Goal: Task Accomplishment & Management: Use online tool/utility

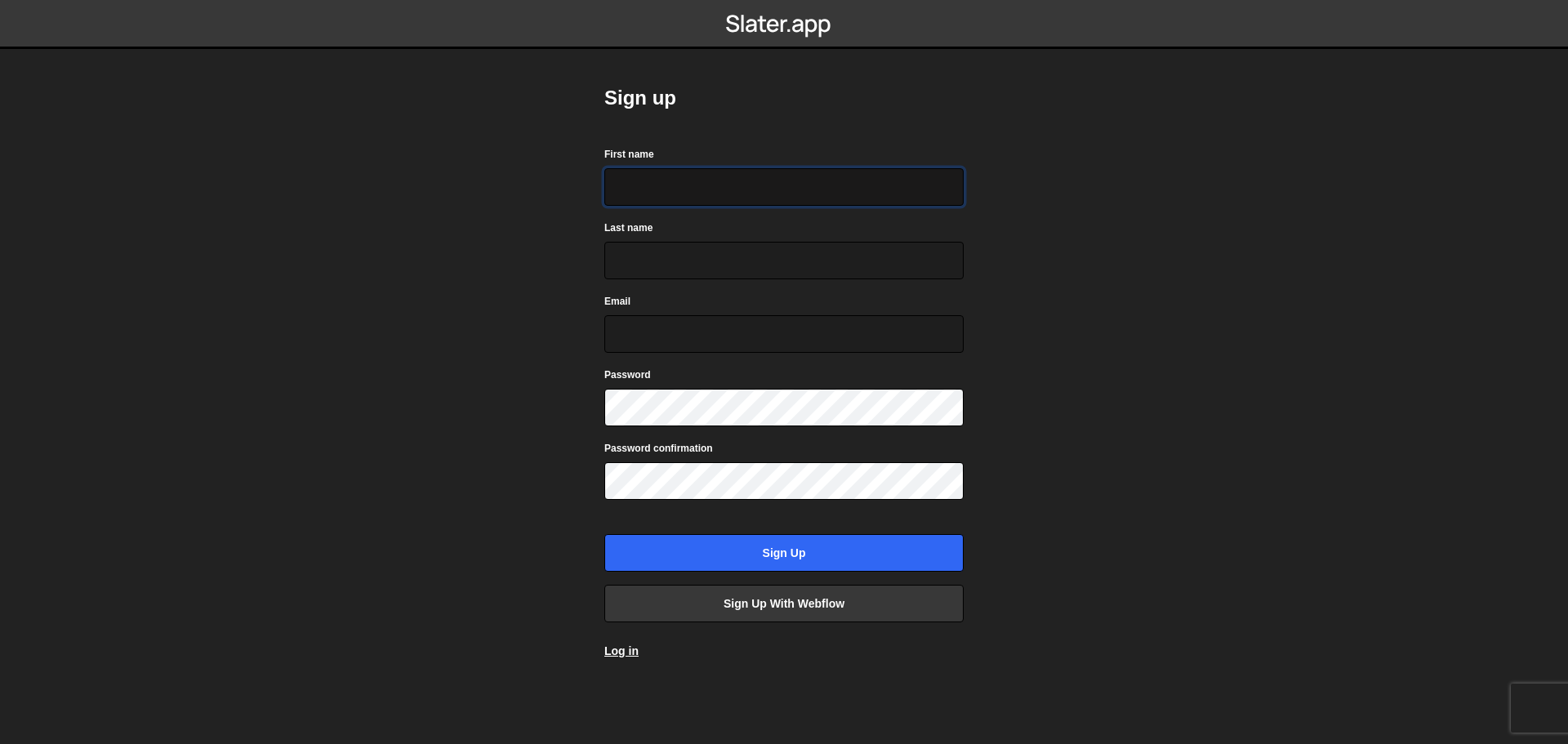
click at [786, 188] on input "First name" at bounding box center [784, 186] width 360 height 37
paste input "[EMAIL_ADDRESS][DOMAIN_NAME]"
type input "[EMAIL_ADDRESS][DOMAIN_NAME]"
click at [734, 266] on input "Last name" at bounding box center [784, 260] width 360 height 37
paste input "[EMAIL_ADDRESS][DOMAIN_NAME]"
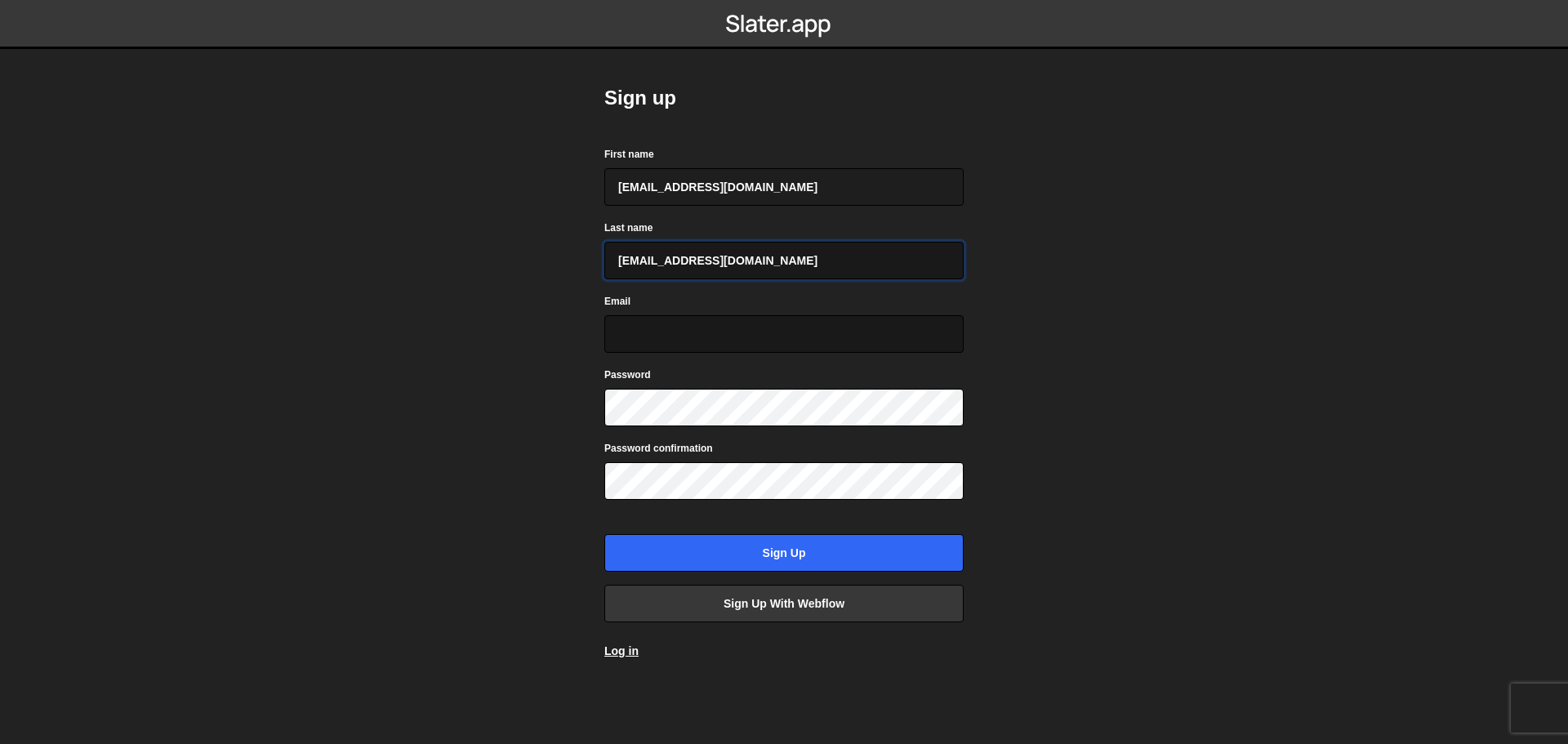
type input "fohavo9322@djkux.com"
click at [653, 342] on input "Email" at bounding box center [784, 333] width 360 height 37
paste input "fohavo9322@djkux.com"
type input "fohavo9322@djkux.com"
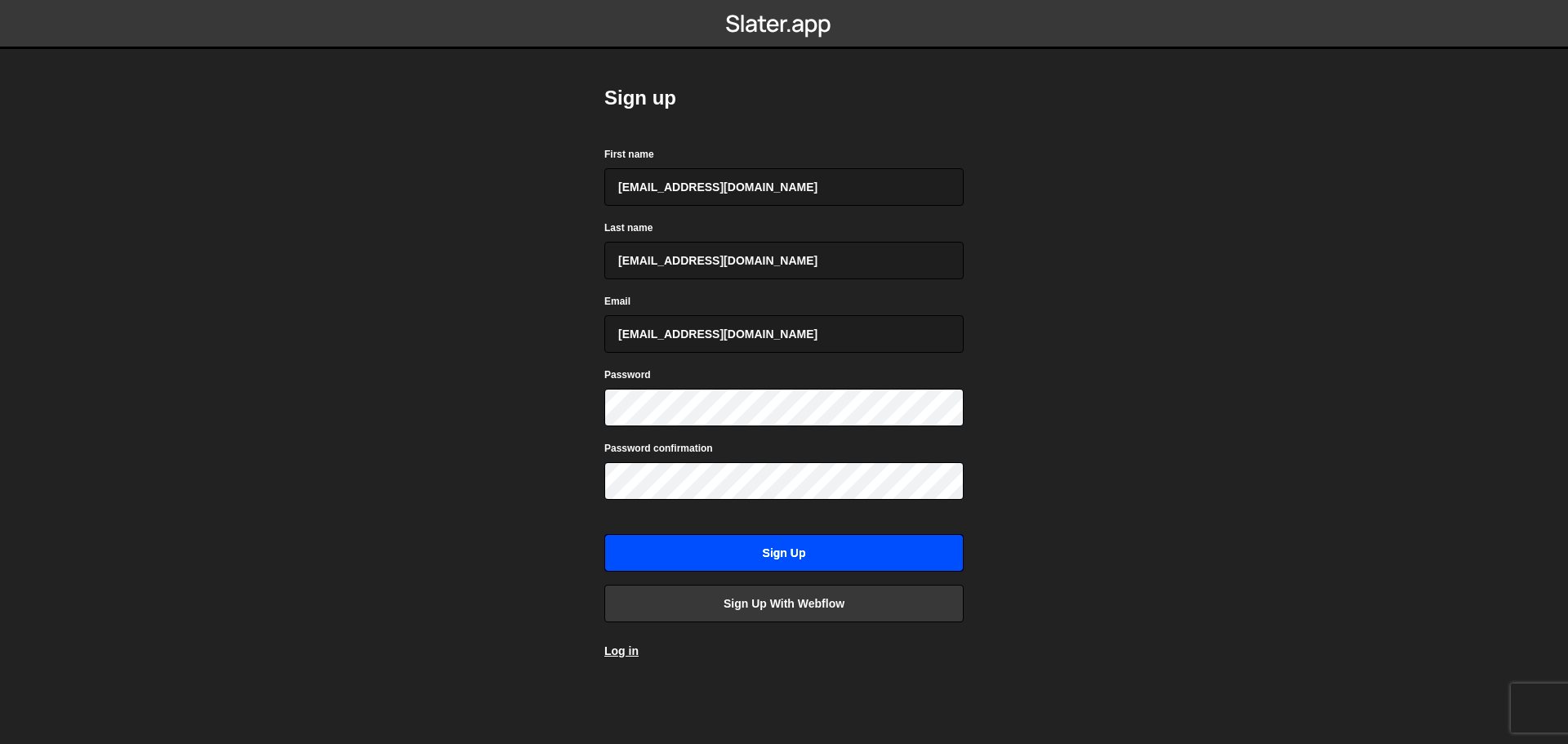
click at [777, 563] on input "Sign up" at bounding box center [784, 552] width 360 height 37
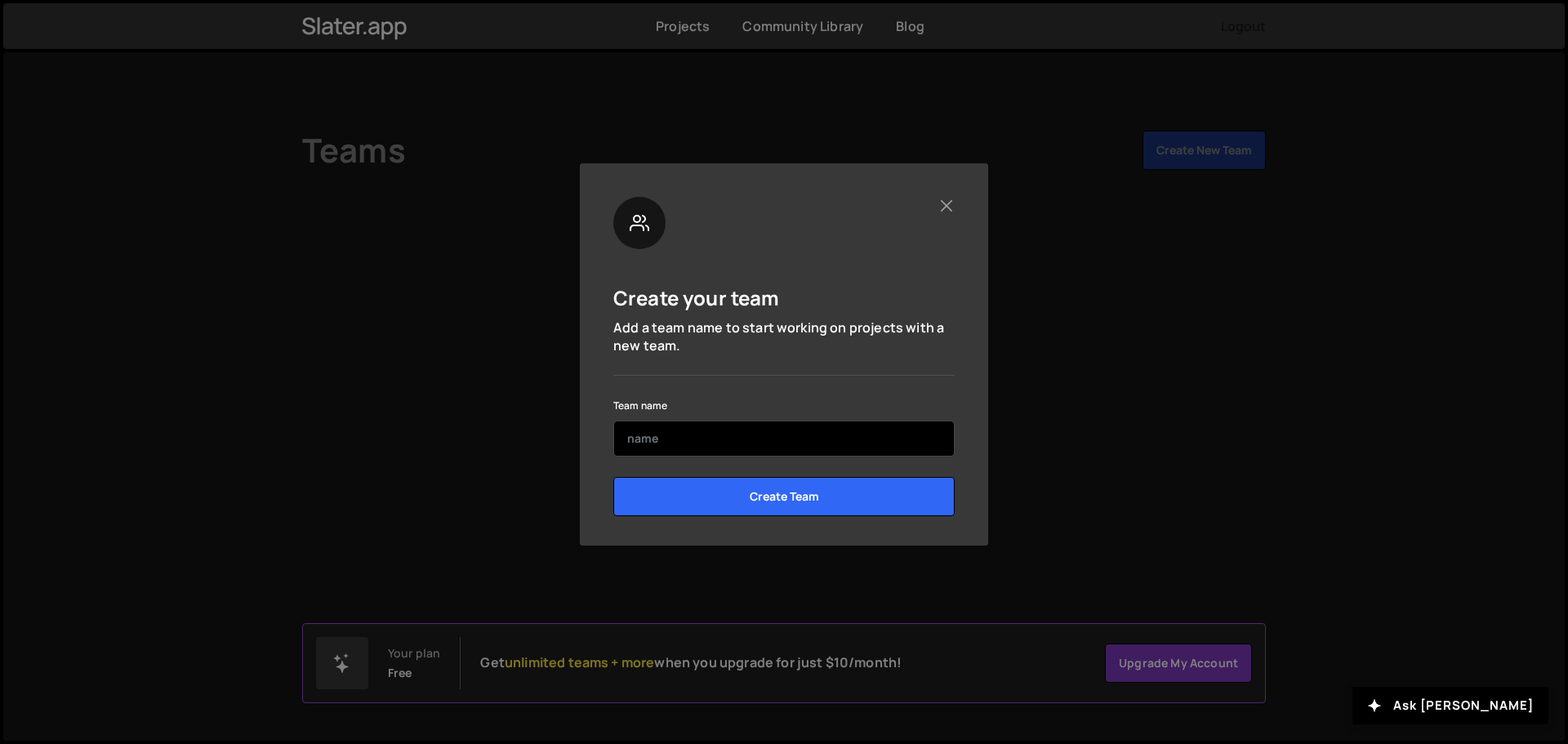
click at [698, 432] on input "text" at bounding box center [784, 438] width 342 height 36
type input "Check"
click at [941, 205] on button "Close" at bounding box center [946, 205] width 17 height 17
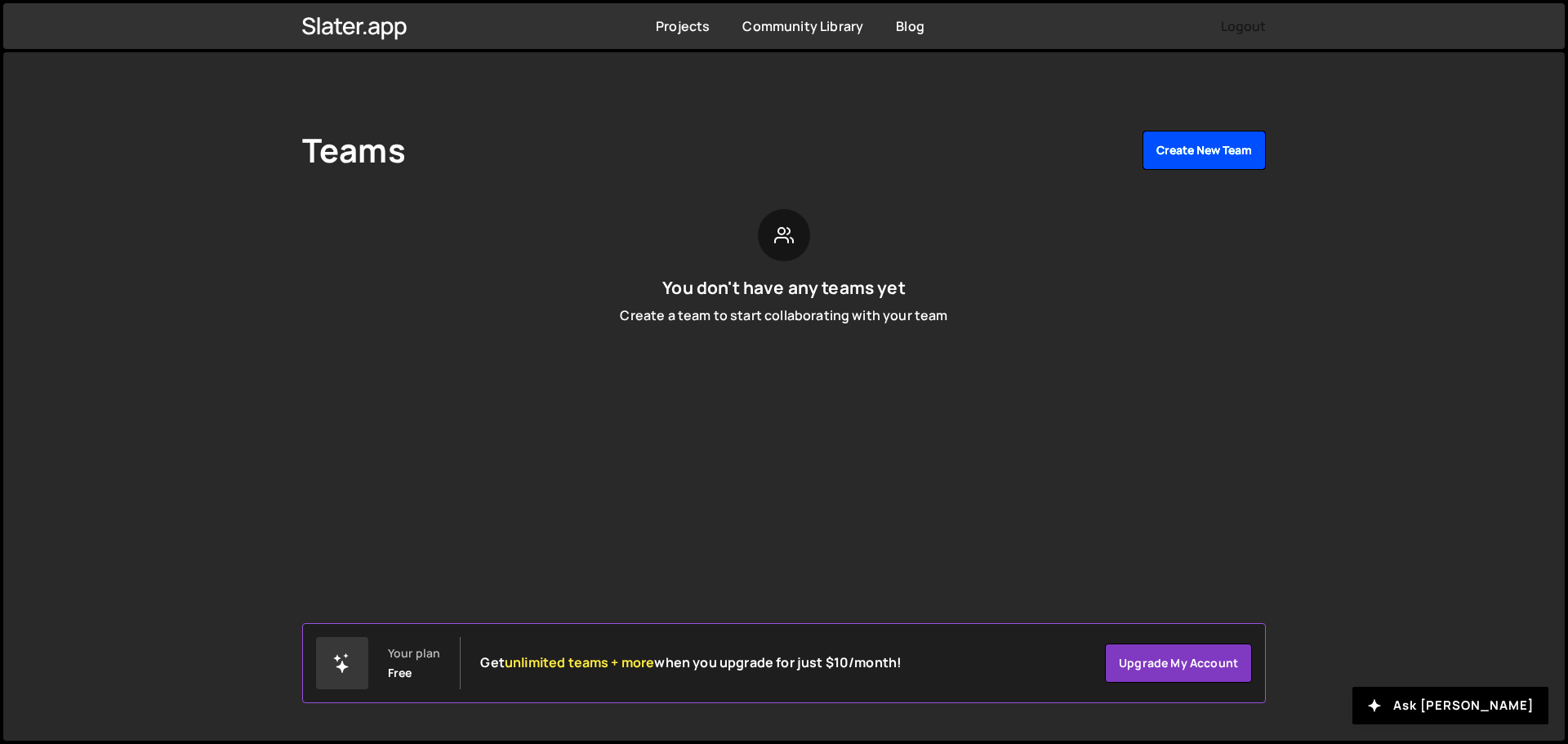
click at [1209, 155] on button "Create New Team" at bounding box center [1204, 150] width 123 height 39
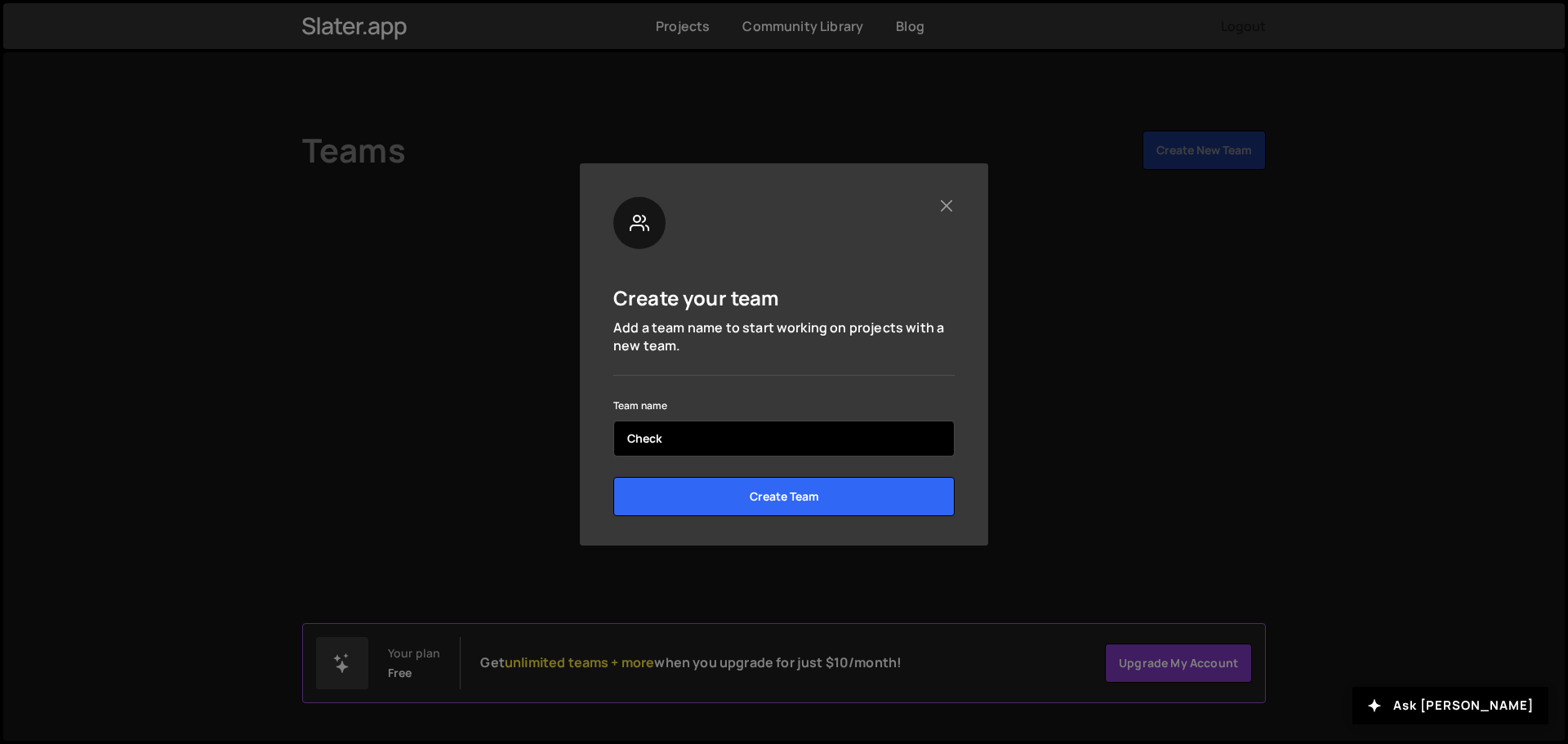
click at [653, 446] on input "Check" at bounding box center [784, 438] width 342 height 36
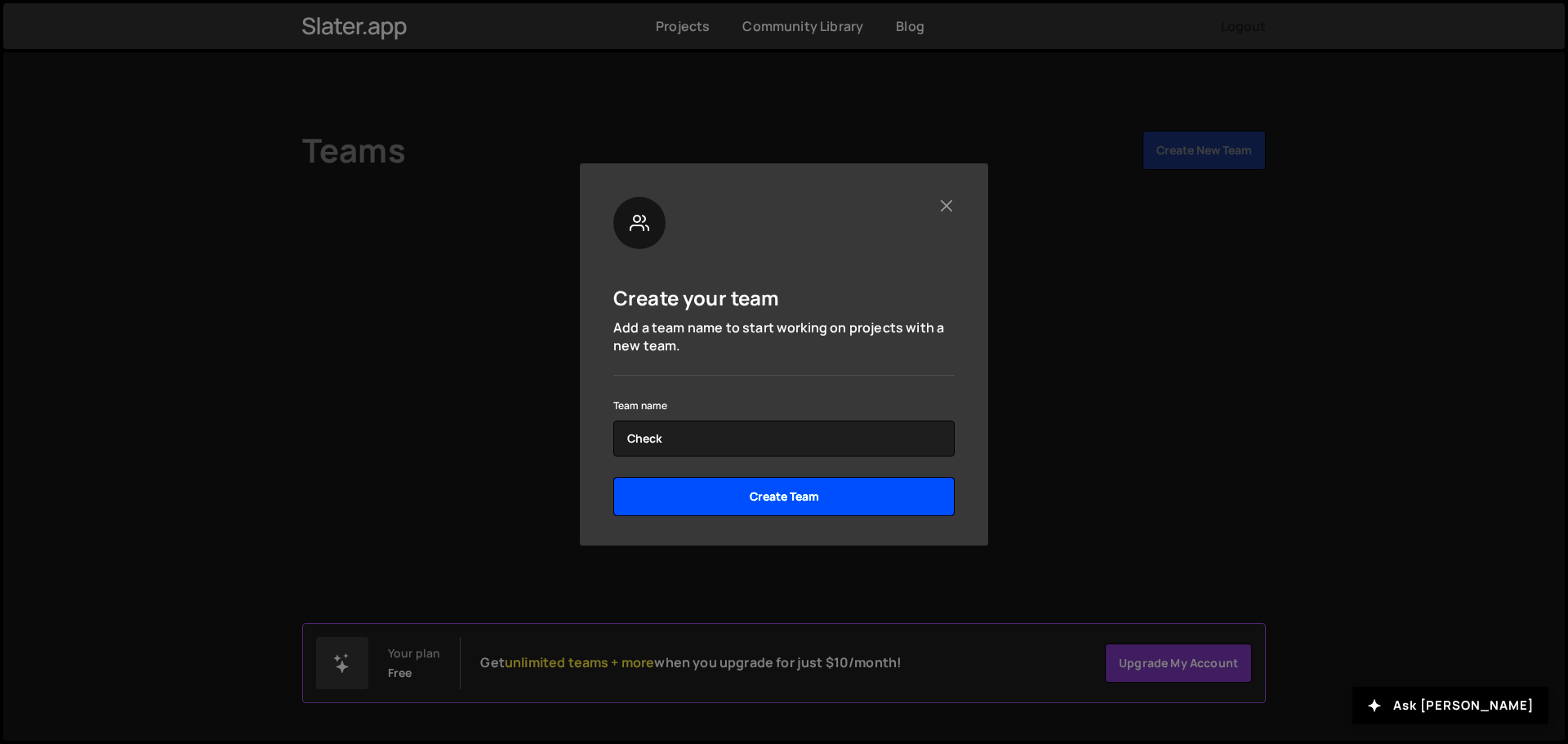
click at [723, 507] on input "Create Team" at bounding box center [784, 496] width 342 height 39
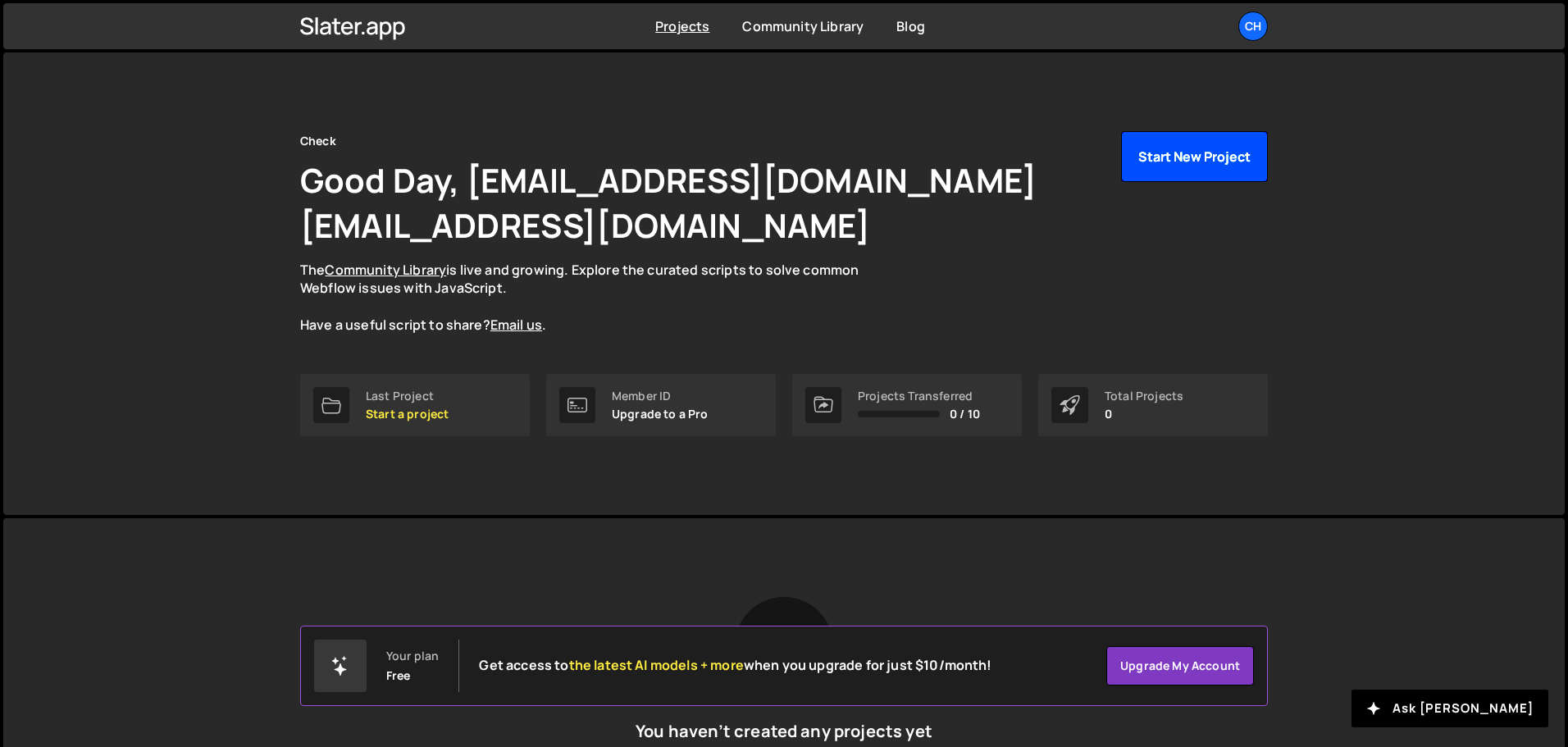
click at [1154, 162] on button "Start New Project" at bounding box center [1194, 156] width 147 height 51
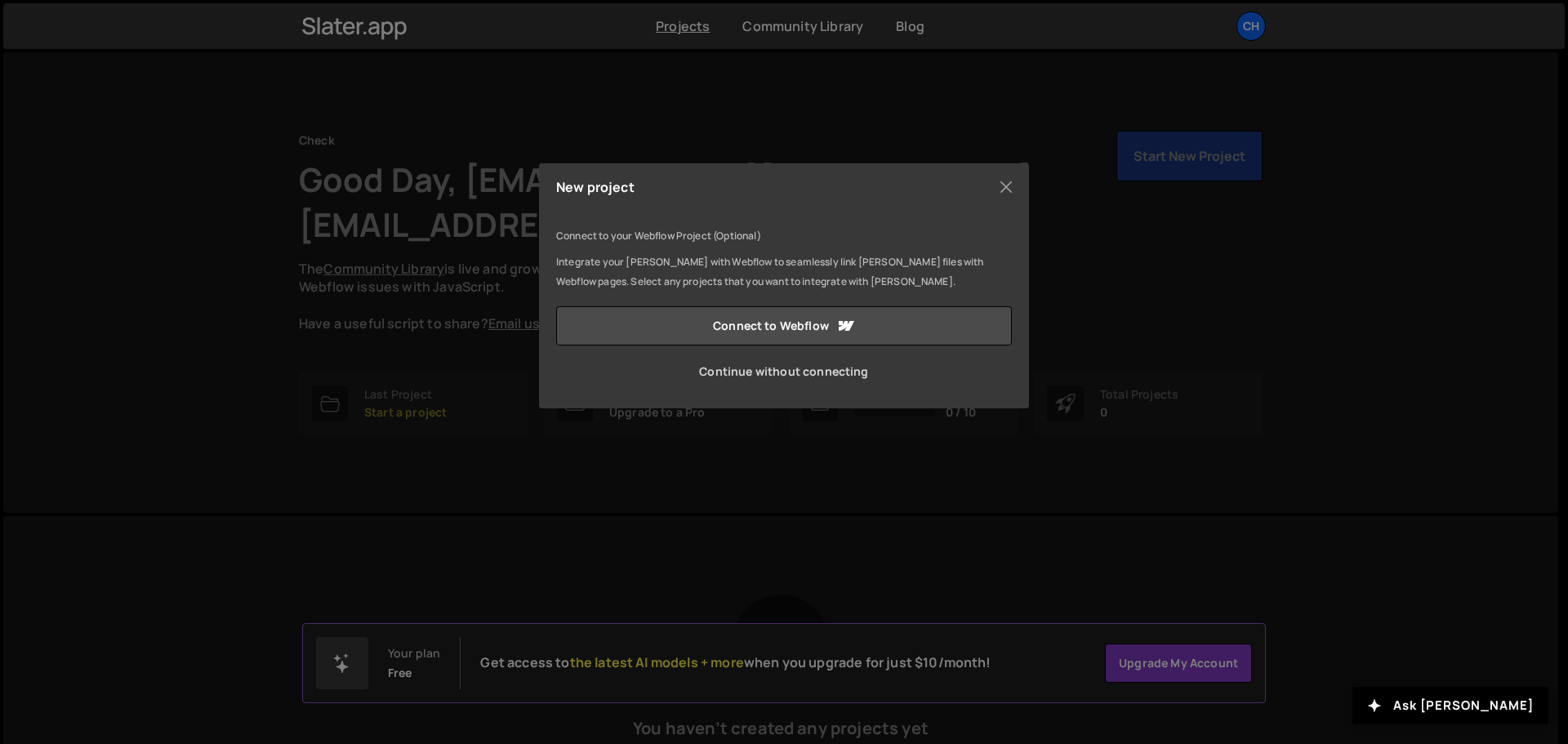
click at [807, 367] on link "Continue without connecting" at bounding box center [784, 371] width 456 height 39
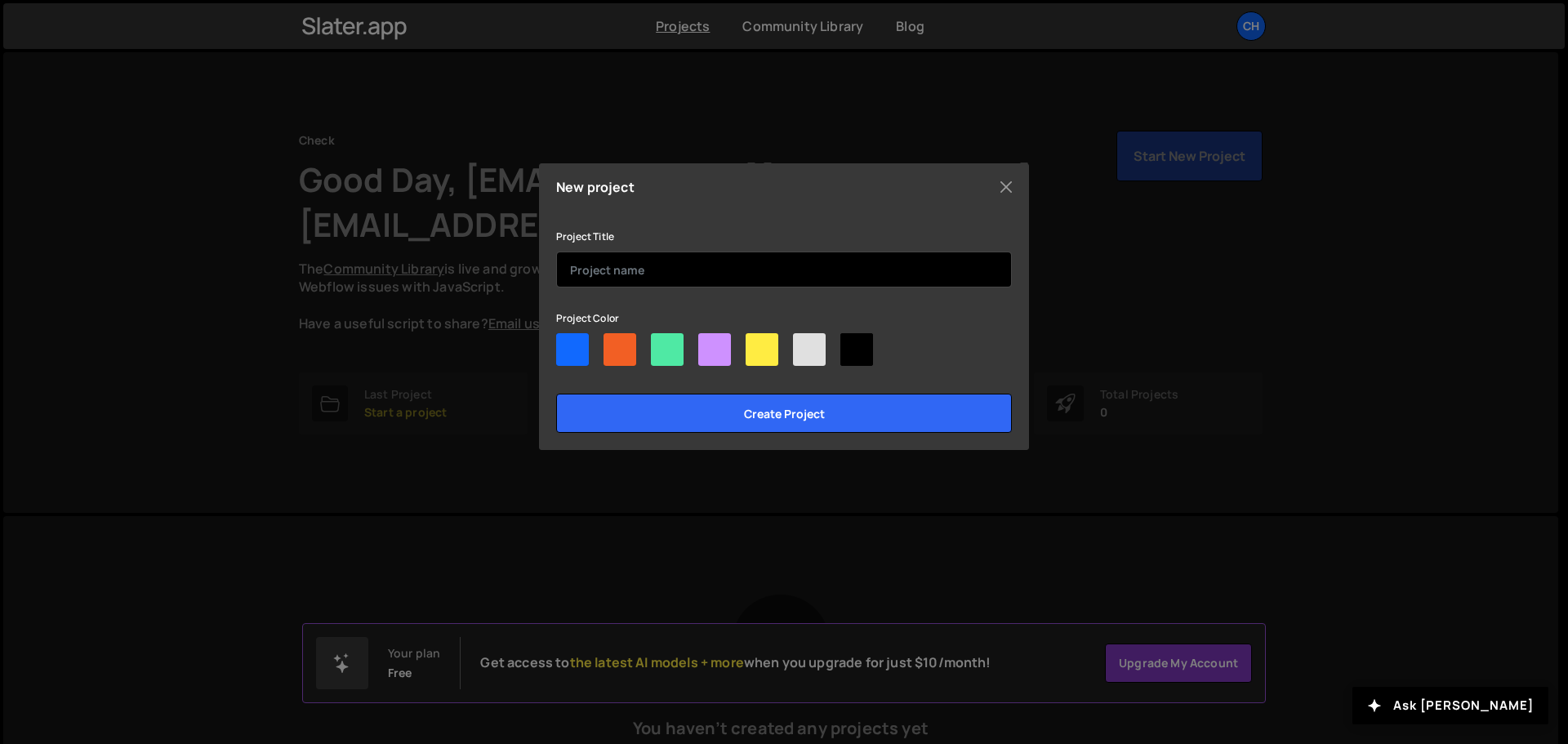
click at [731, 266] on input "text" at bounding box center [784, 269] width 456 height 36
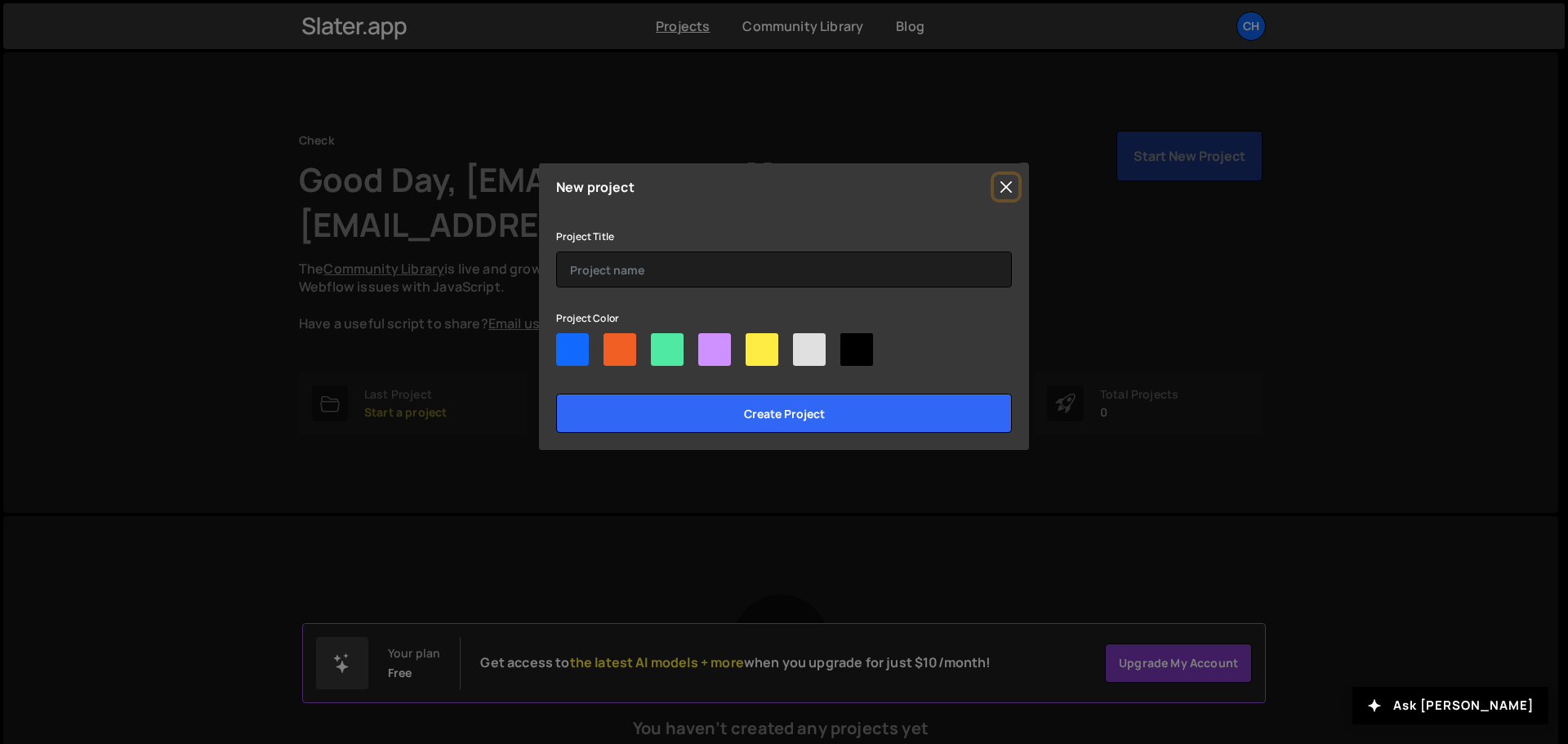
click at [1017, 186] on button "Close" at bounding box center [1006, 187] width 25 height 25
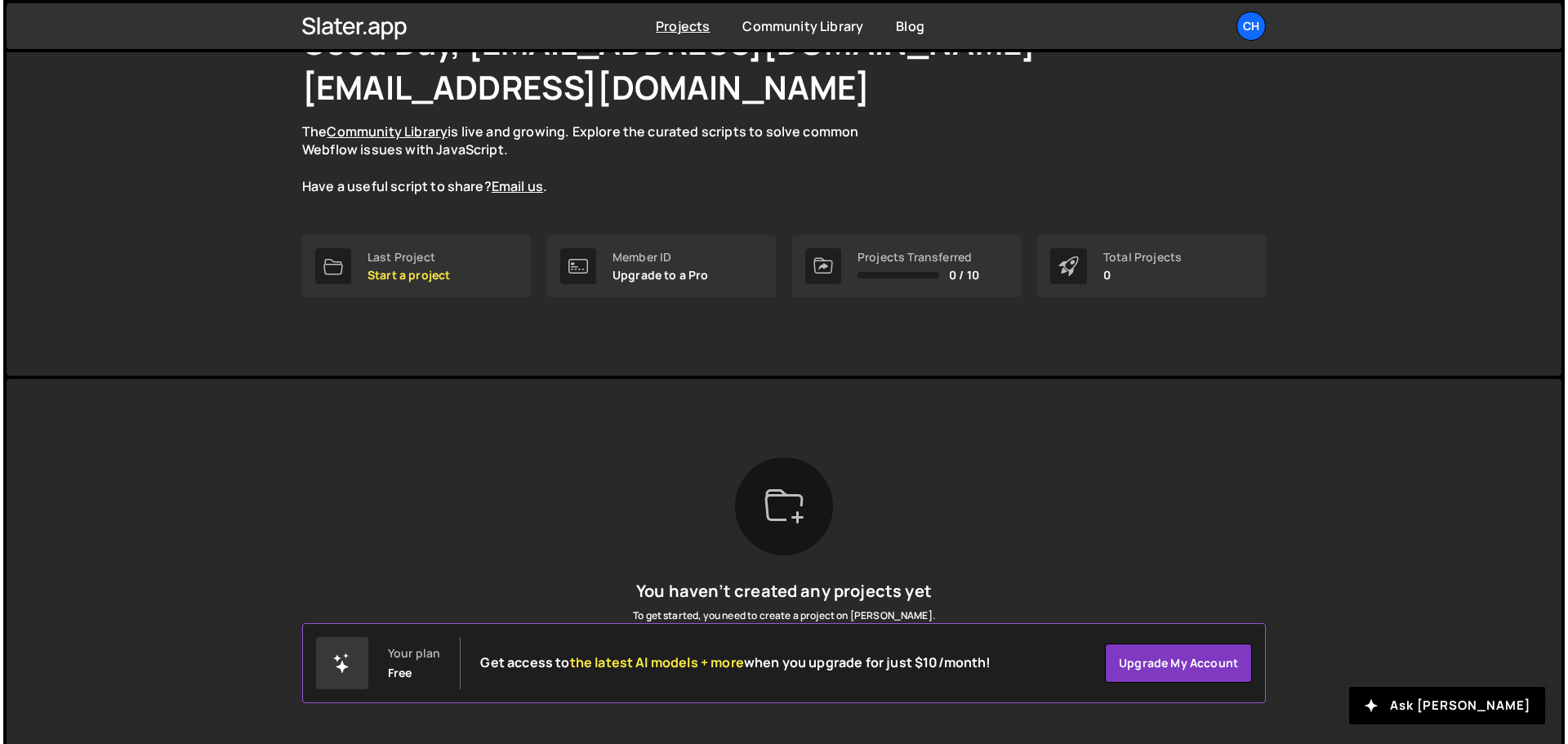
scroll to position [177, 0]
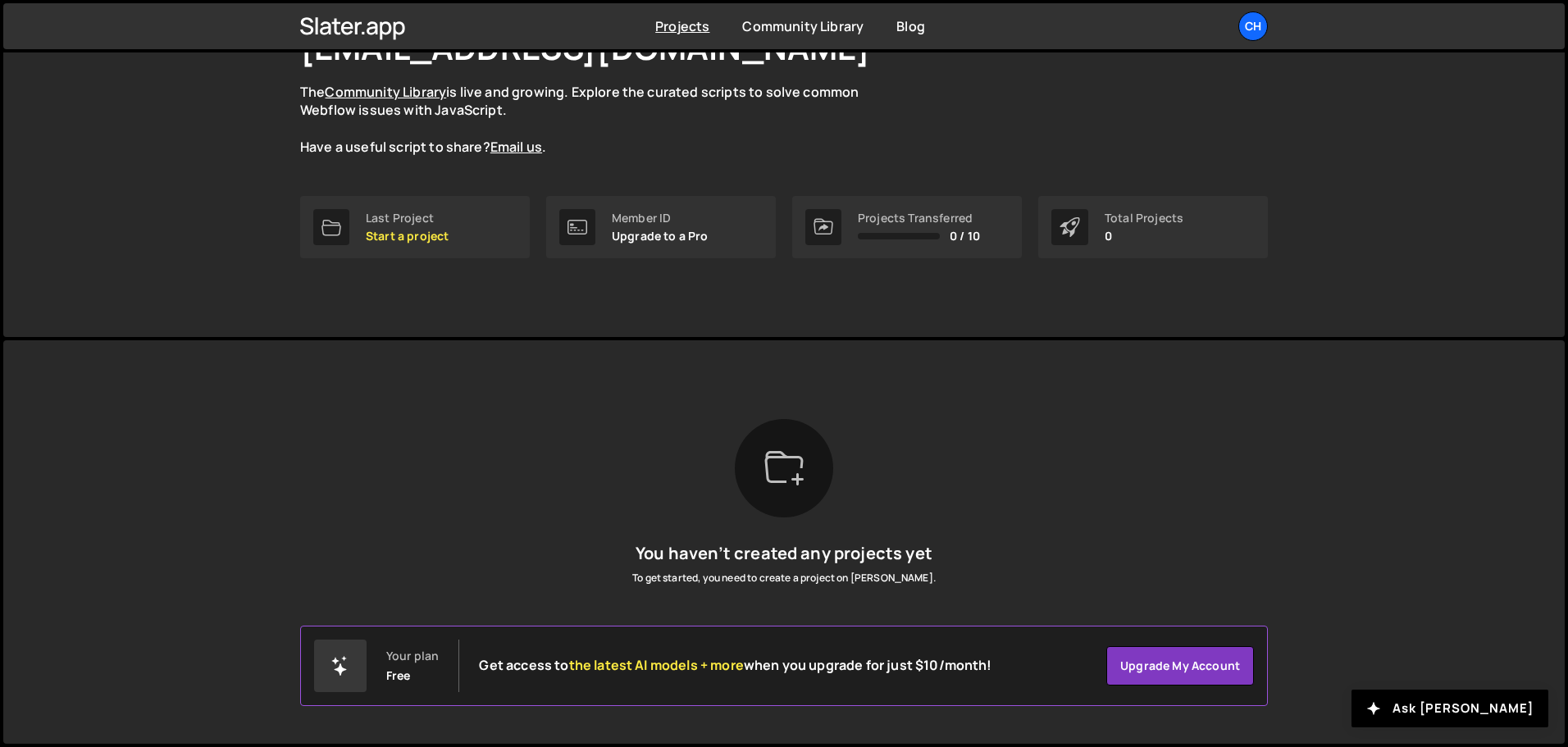
click at [806, 479] on div at bounding box center [784, 468] width 99 height 99
click at [397, 230] on p "Start a project" at bounding box center [407, 237] width 83 height 13
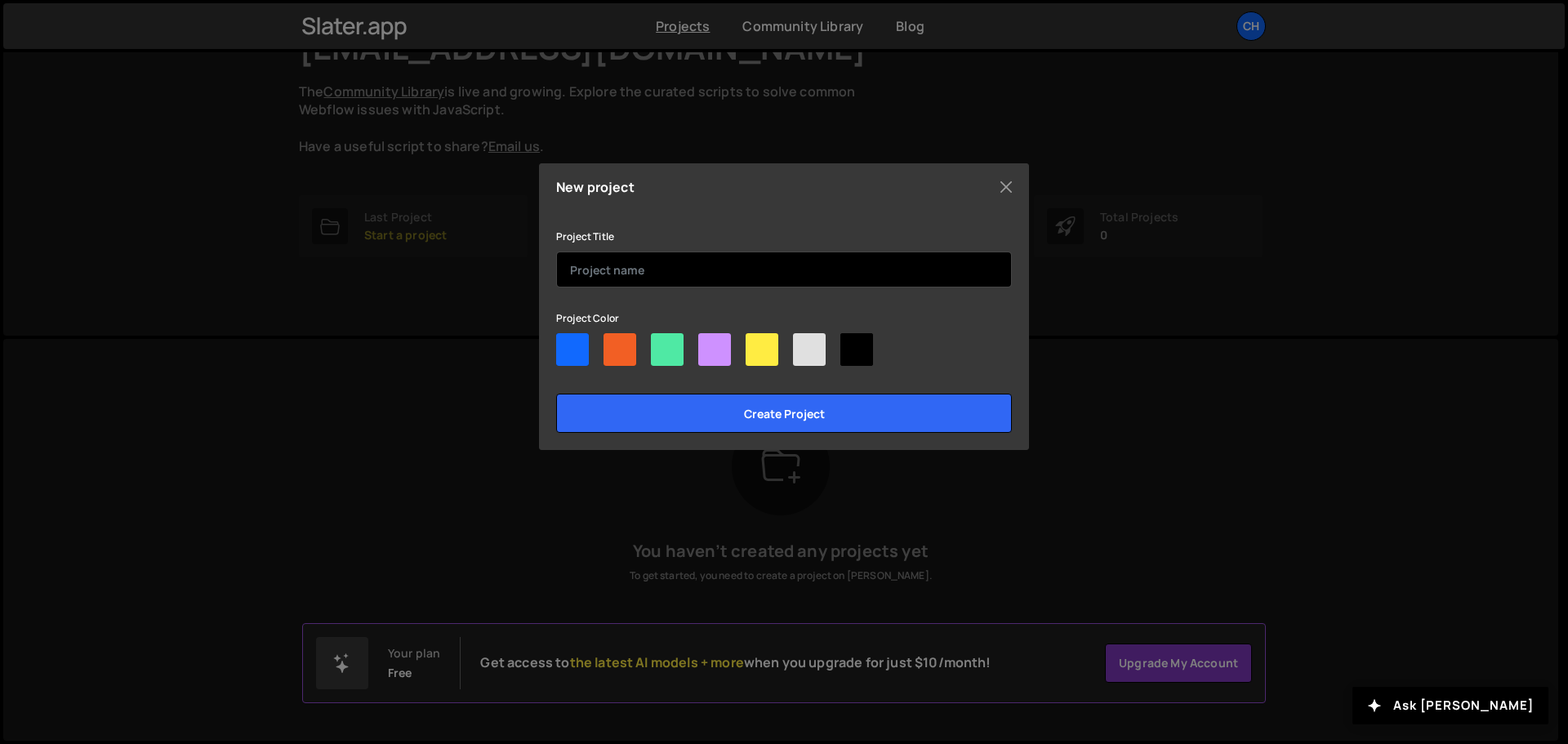
click at [855, 252] on input "text" at bounding box center [784, 269] width 456 height 36
type input "Test"
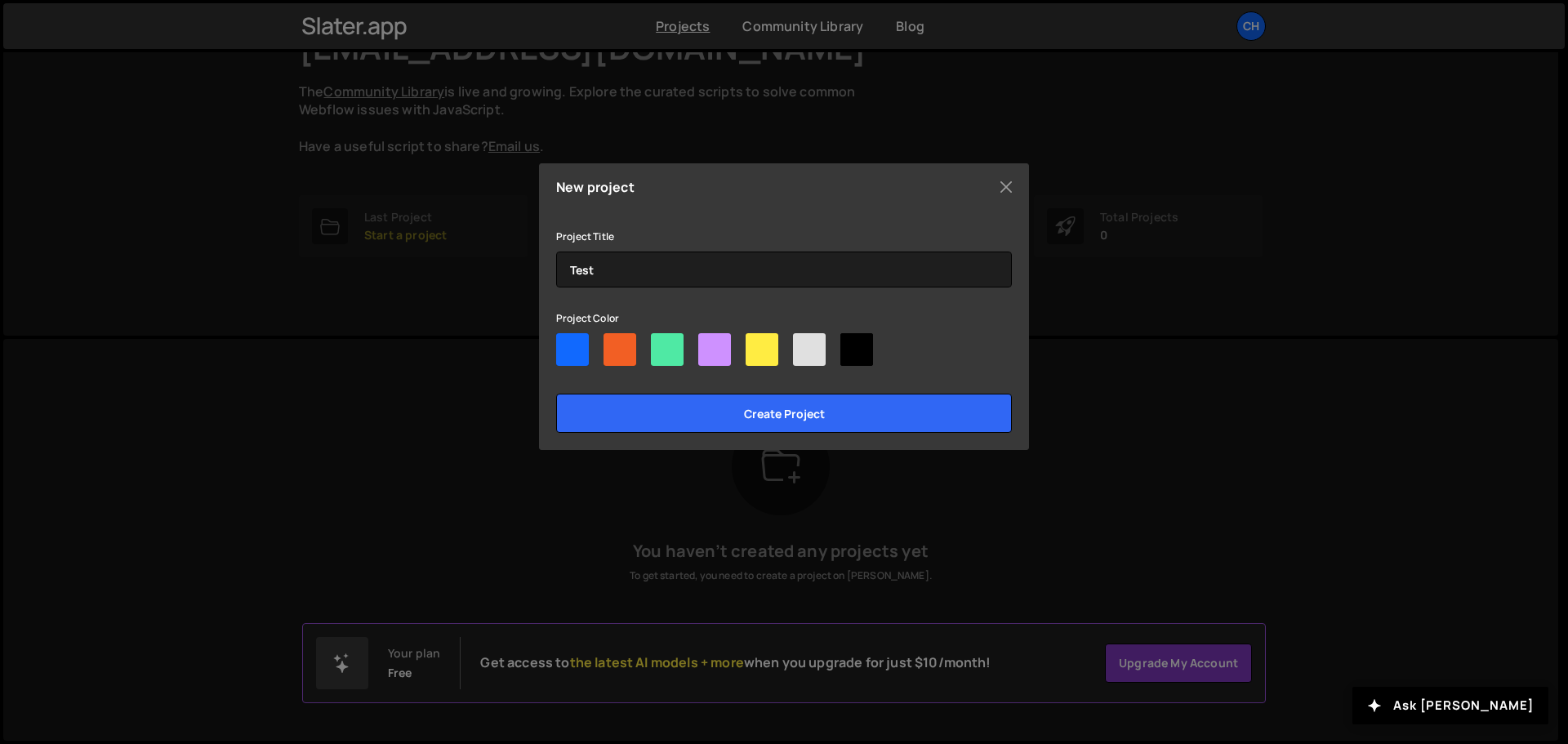
click at [564, 345] on div at bounding box center [573, 350] width 33 height 33
click at [564, 344] on input"] "radio" at bounding box center [562, 338] width 11 height 11
radio input"] "true"
click at [620, 341] on div at bounding box center [620, 350] width 33 height 33
click at [614, 341] on input"] "radio" at bounding box center [609, 338] width 11 height 11
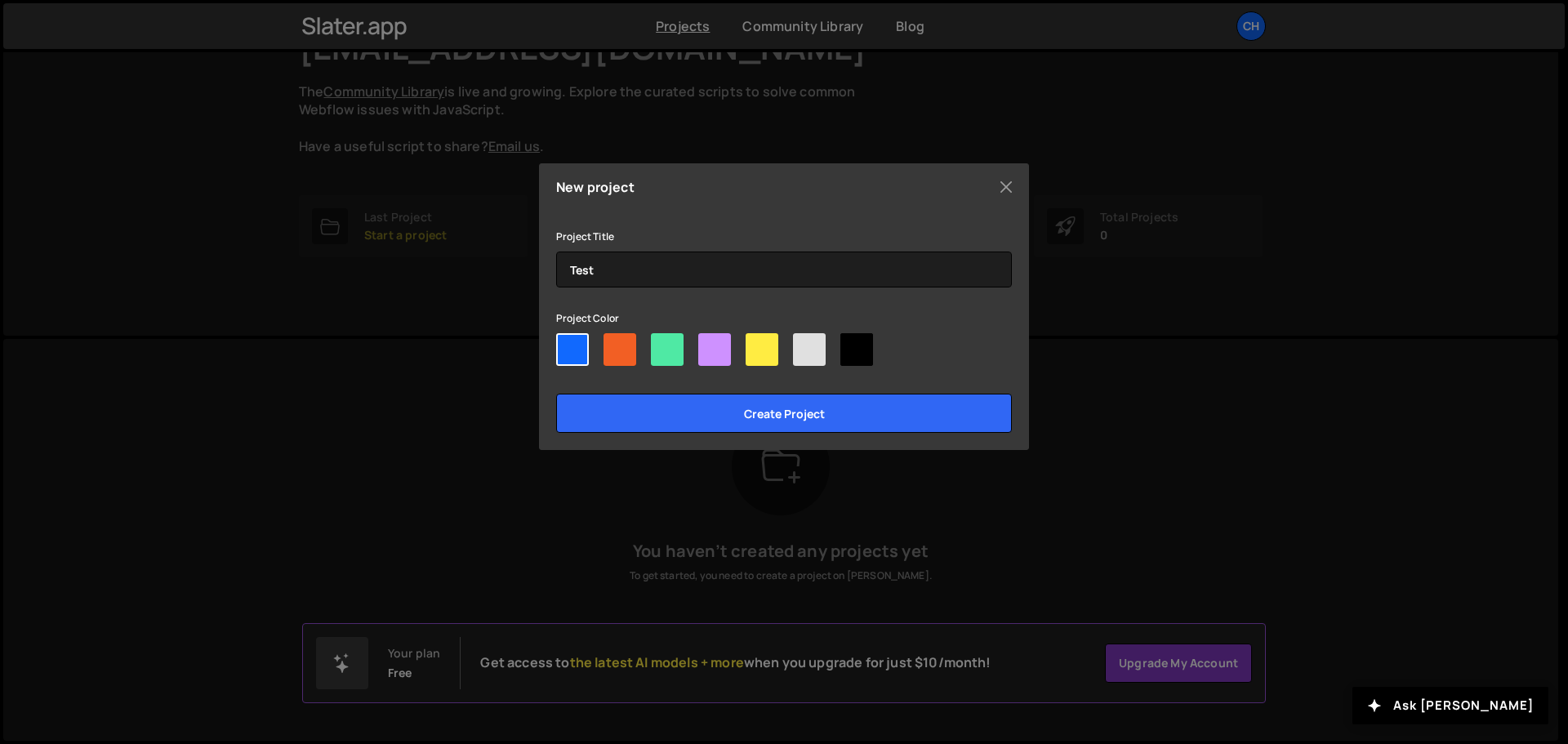
radio input"] "true"
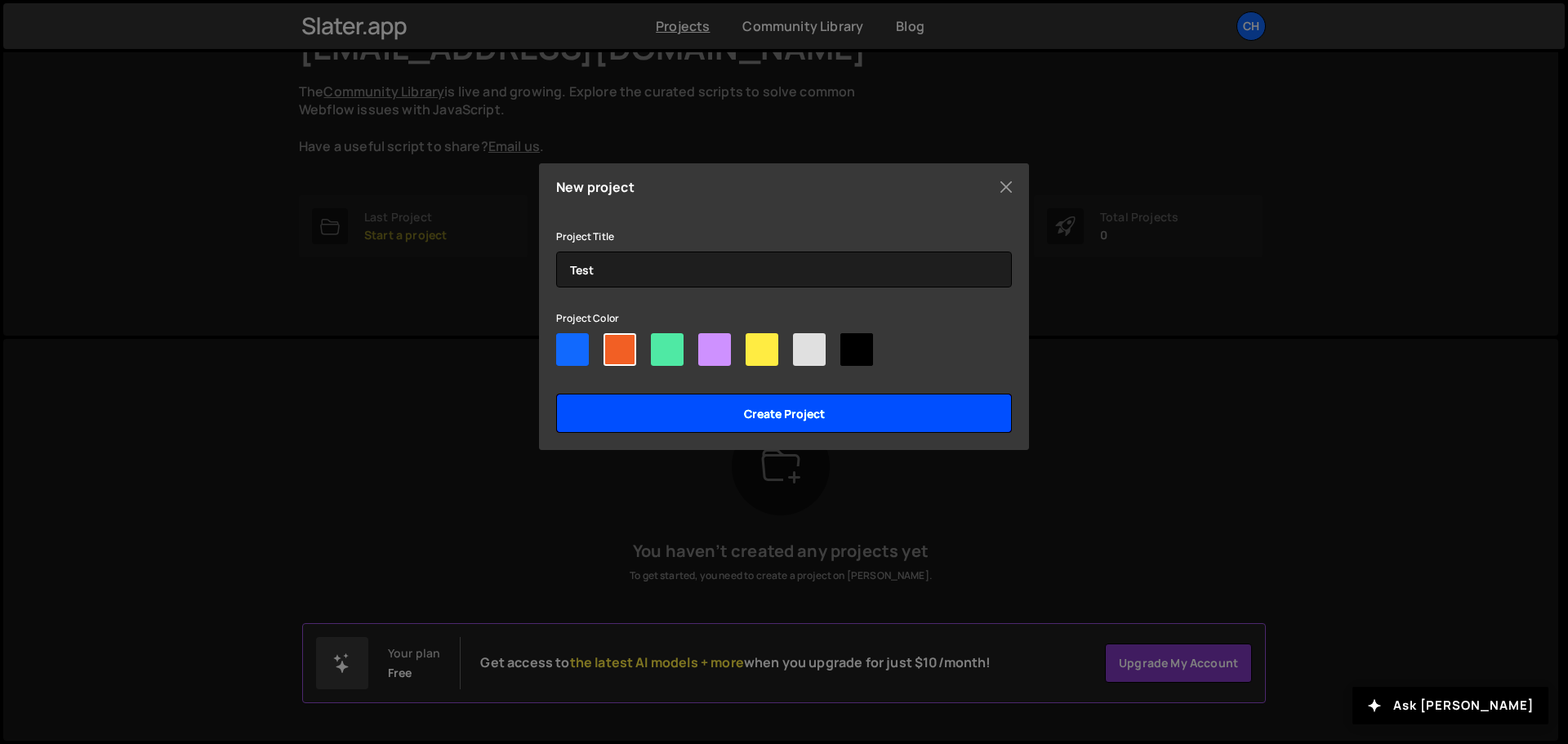
click at [708, 425] on input "Create project" at bounding box center [784, 413] width 456 height 39
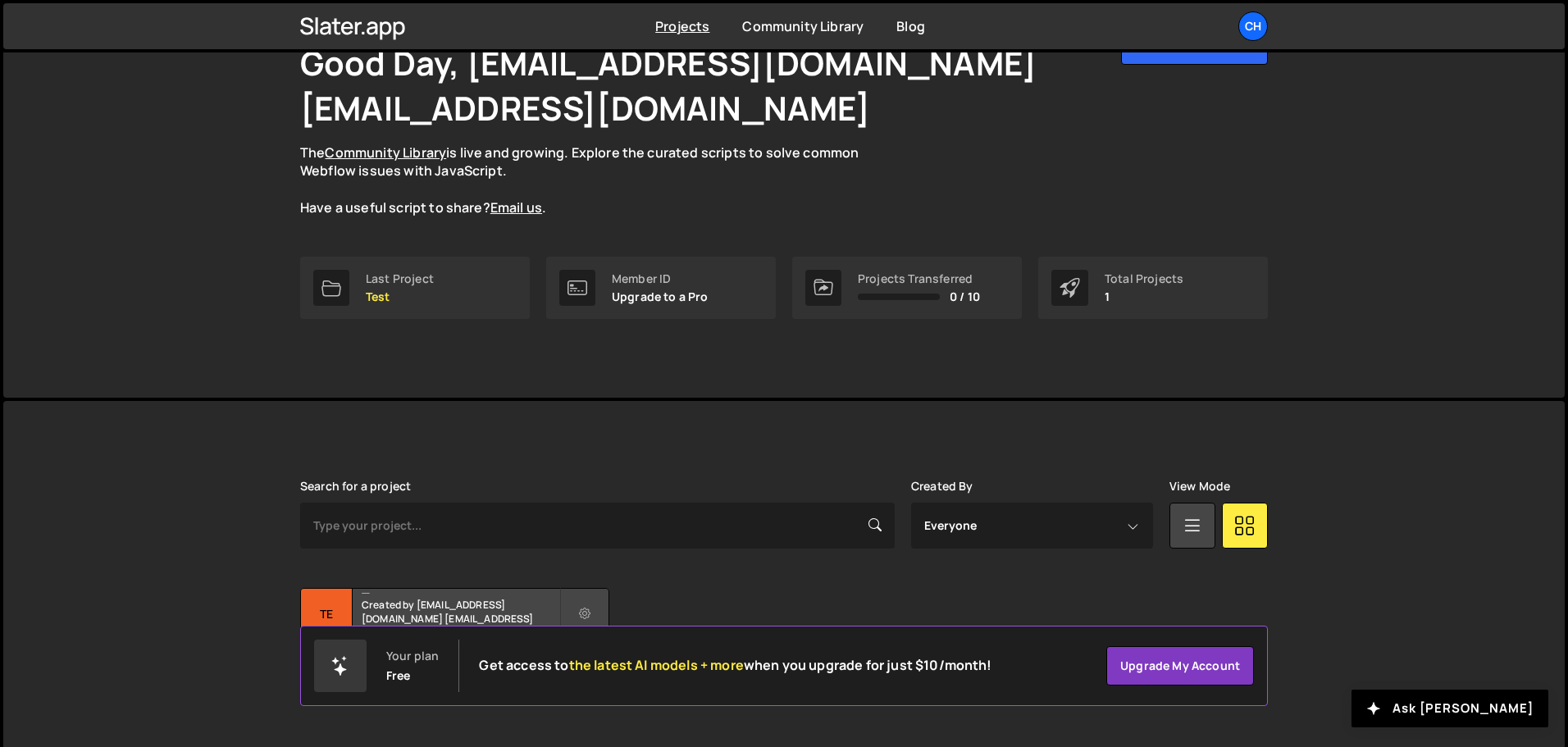
scroll to position [143, 0]
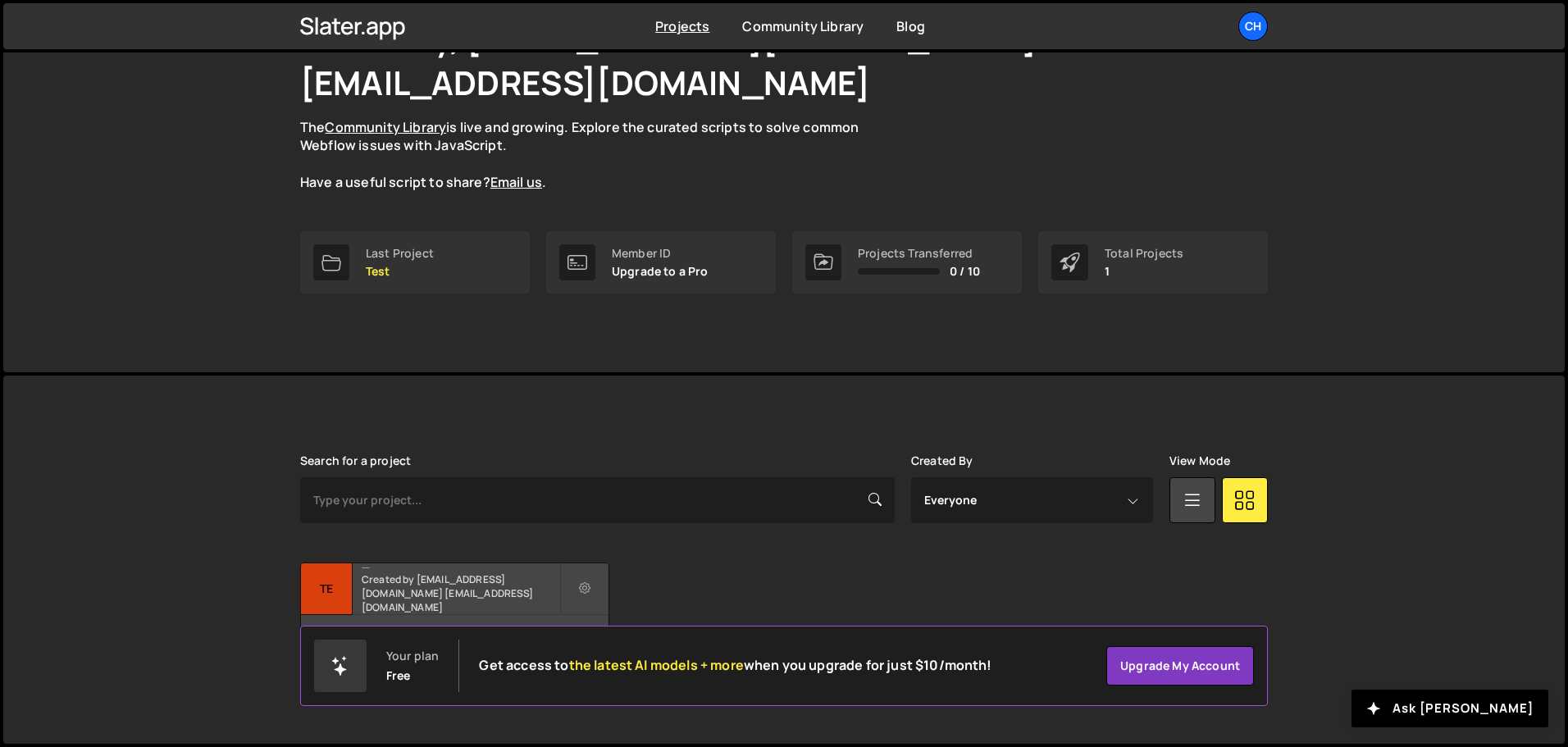
click at [361, 597] on div "Test Created by fohavo9322@djkux.com fohavo9322@djkux.com" at bounding box center [454, 588] width 307 height 51
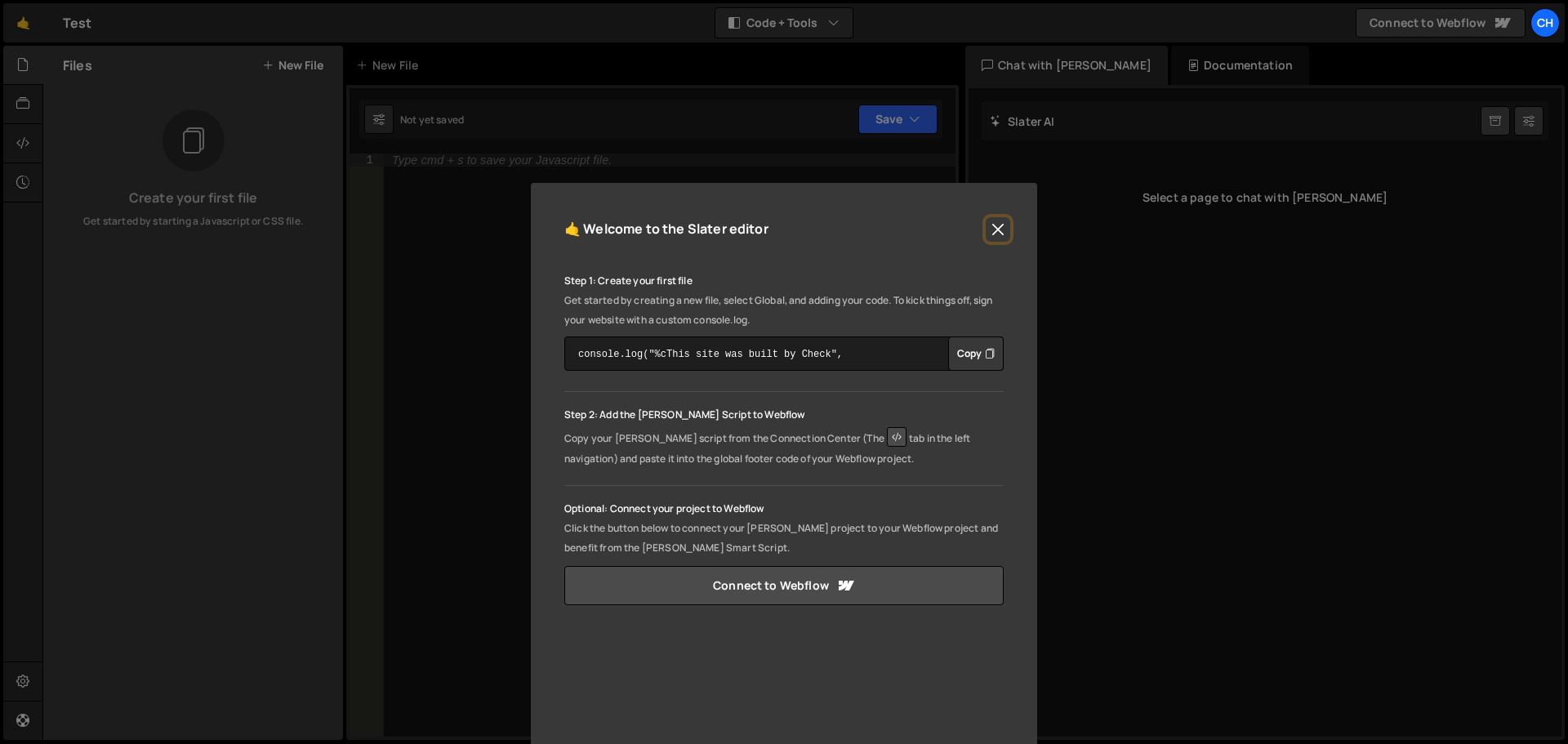
click at [996, 229] on button "Close" at bounding box center [998, 230] width 25 height 25
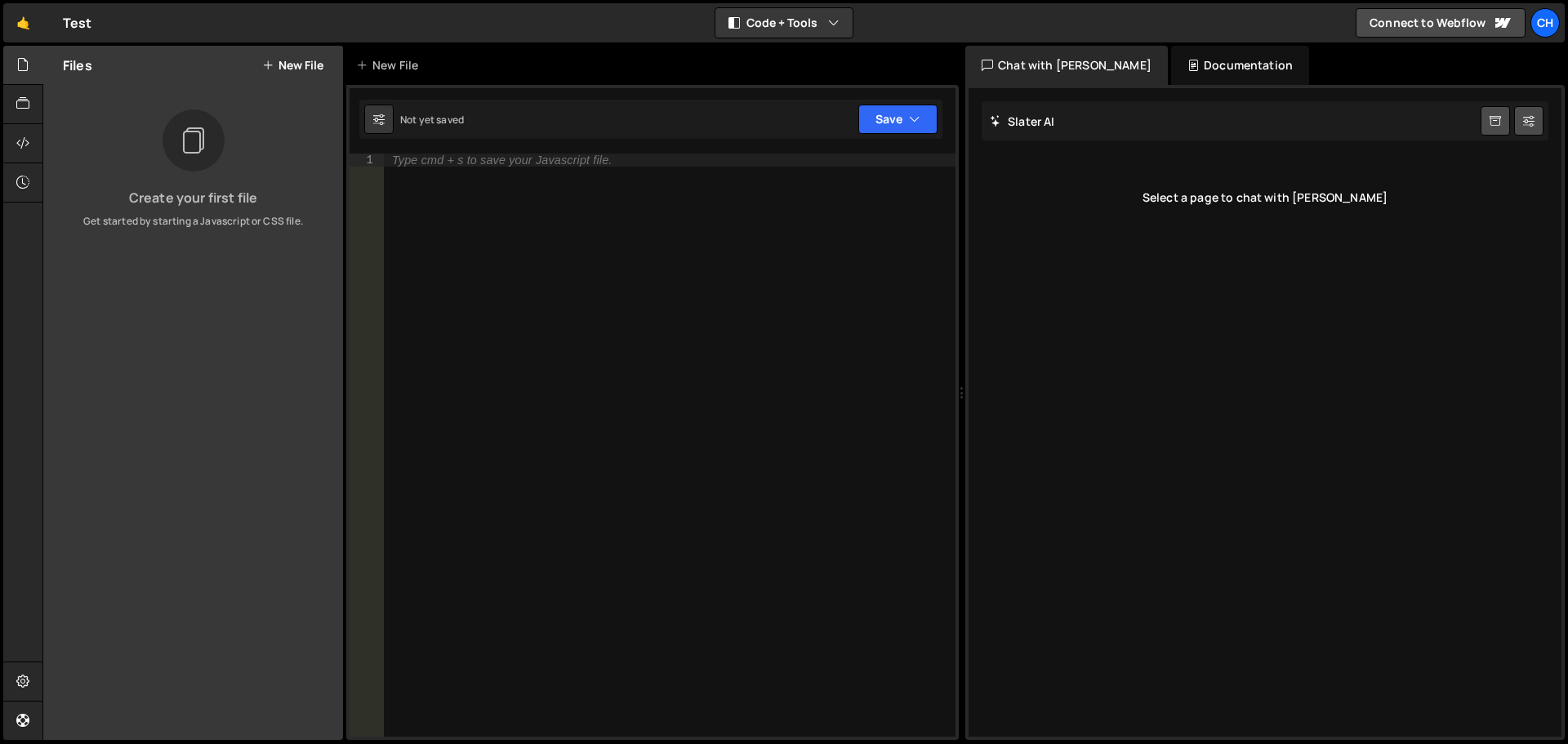
click at [294, 68] on button "New File" at bounding box center [293, 65] width 61 height 13
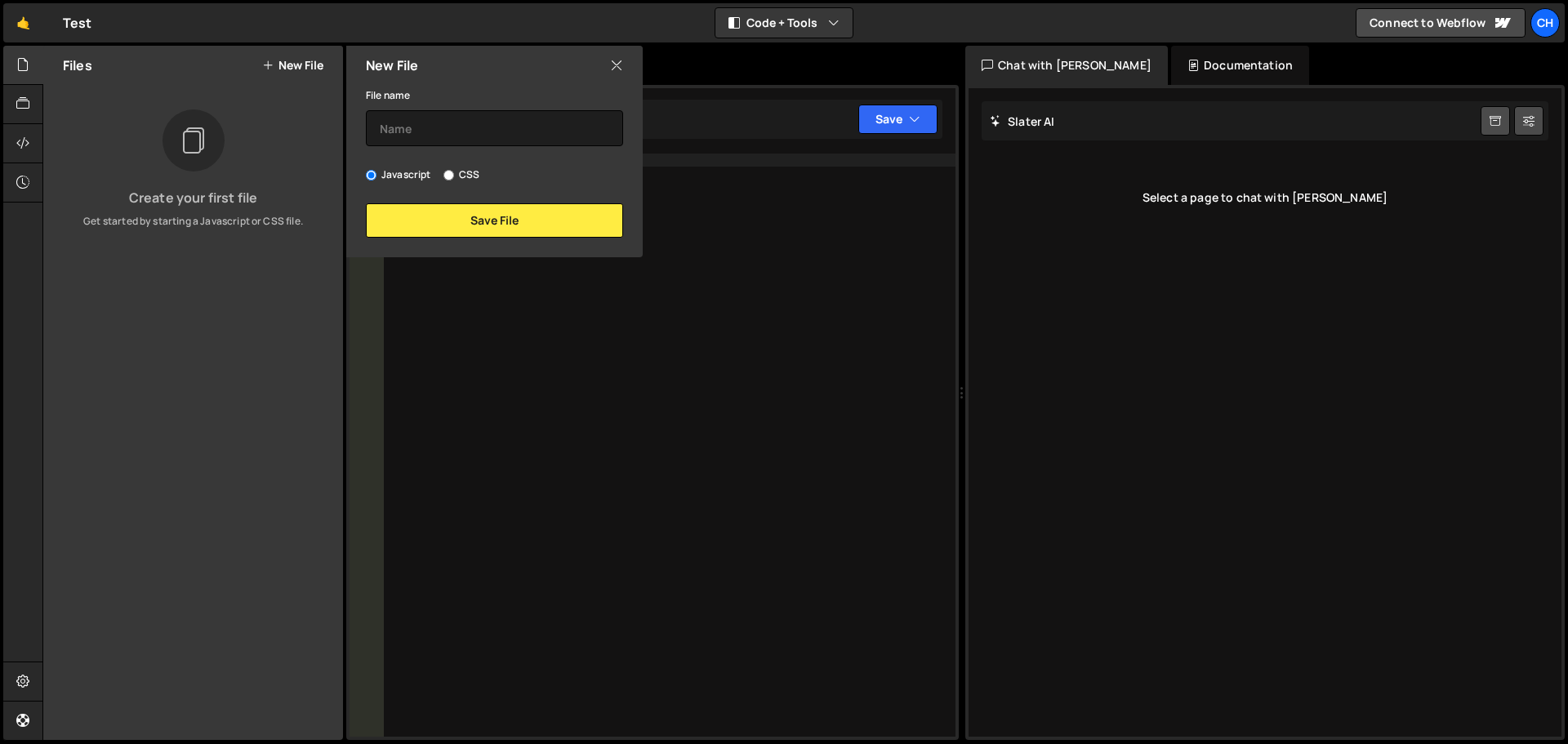
click at [445, 168] on label "CSS" at bounding box center [461, 174] width 36 height 17
click at [445, 169] on input "CSS" at bounding box center [448, 174] width 11 height 11
radio input "true"
click at [437, 126] on input "text" at bounding box center [494, 127] width 257 height 36
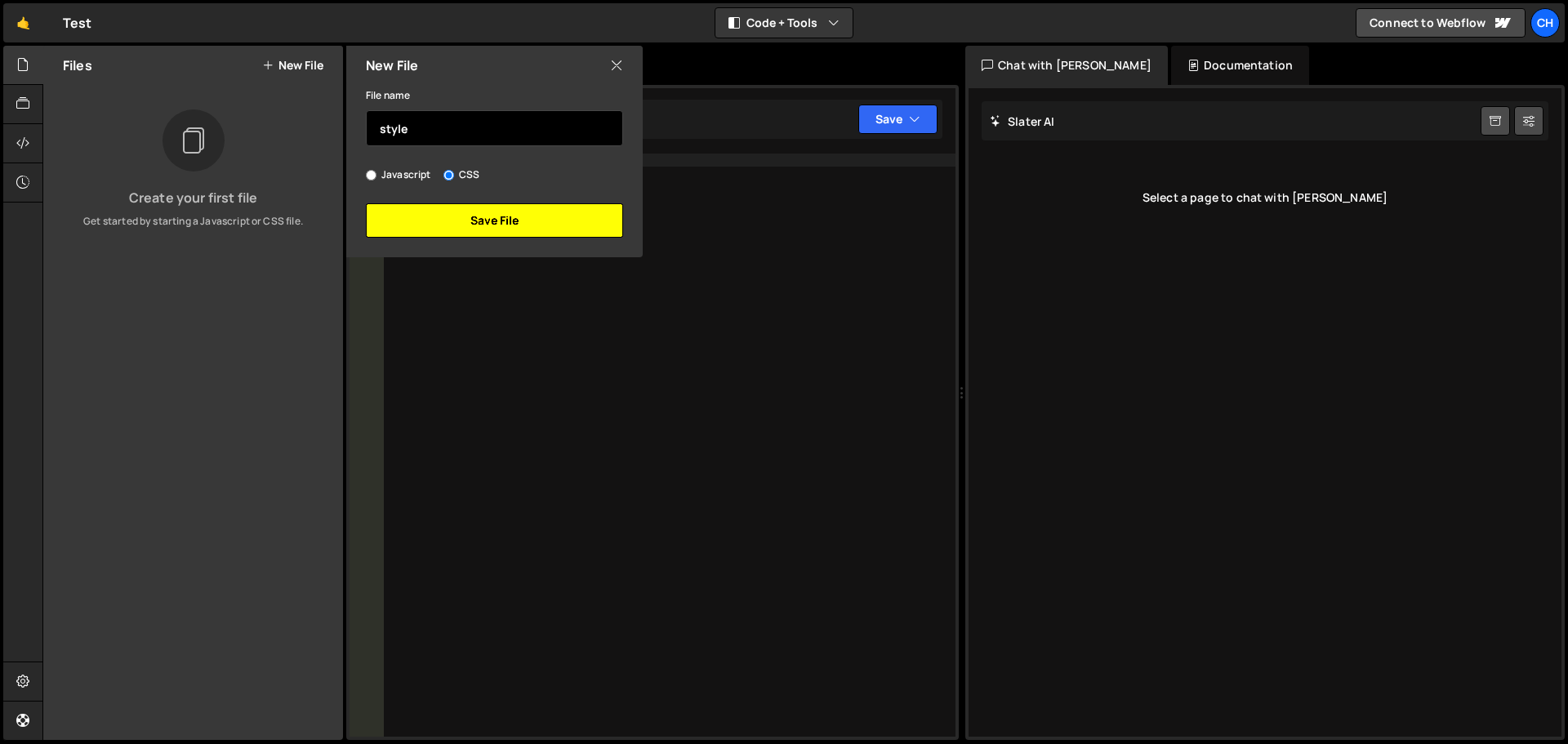
type input "style"
click at [502, 227] on button "Save File" at bounding box center [494, 220] width 257 height 34
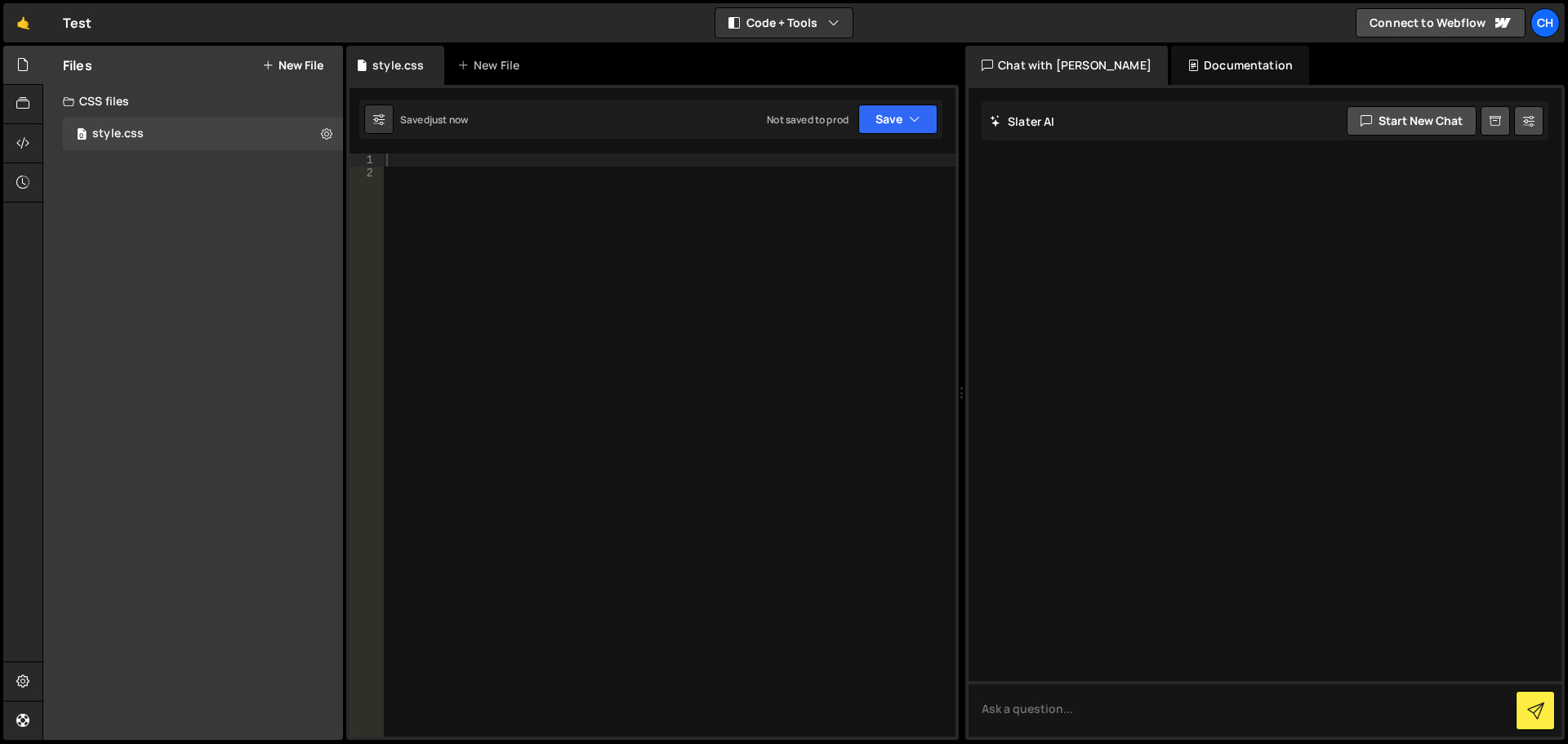
click at [472, 165] on div at bounding box center [669, 458] width 572 height 609
paste textarea
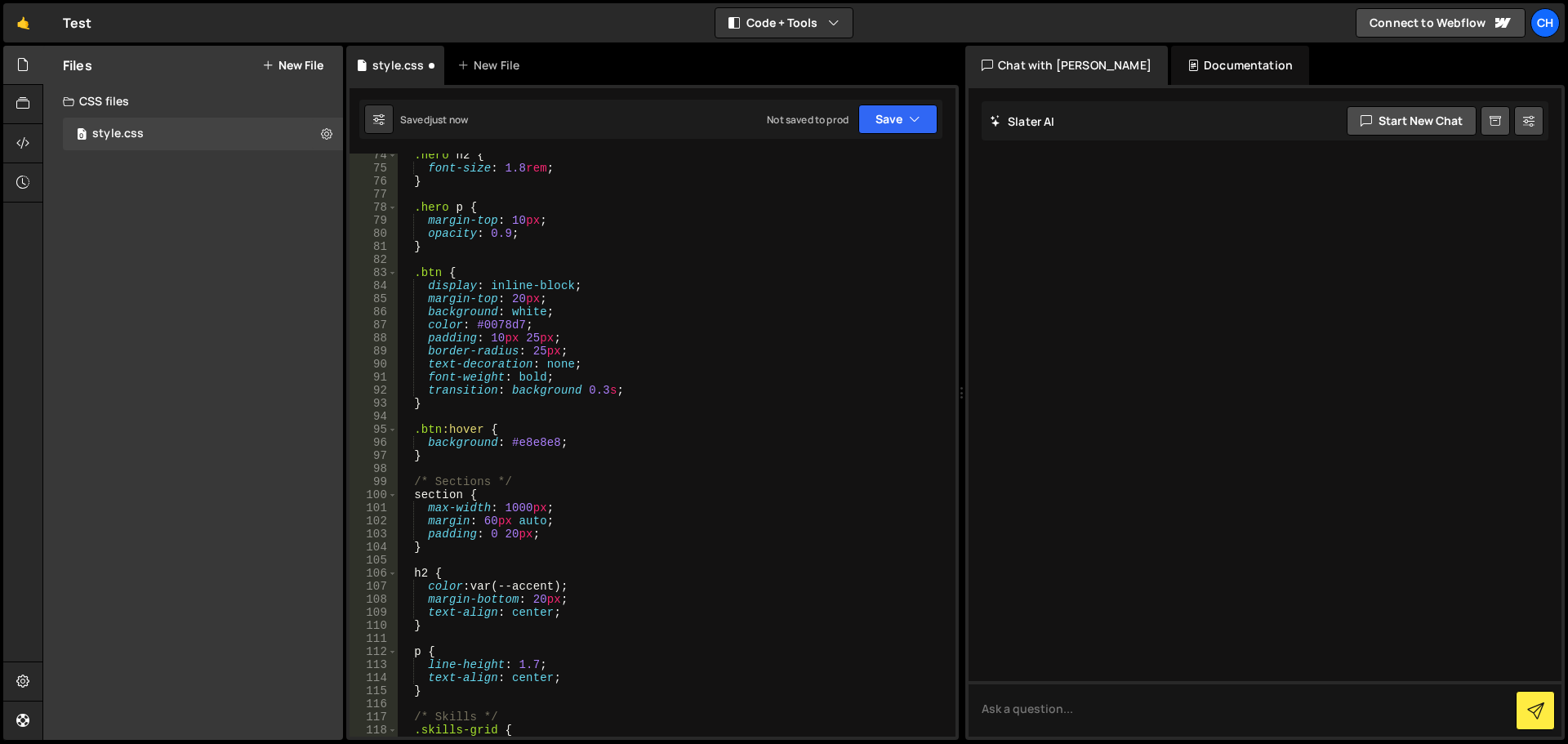
scroll to position [762, 0]
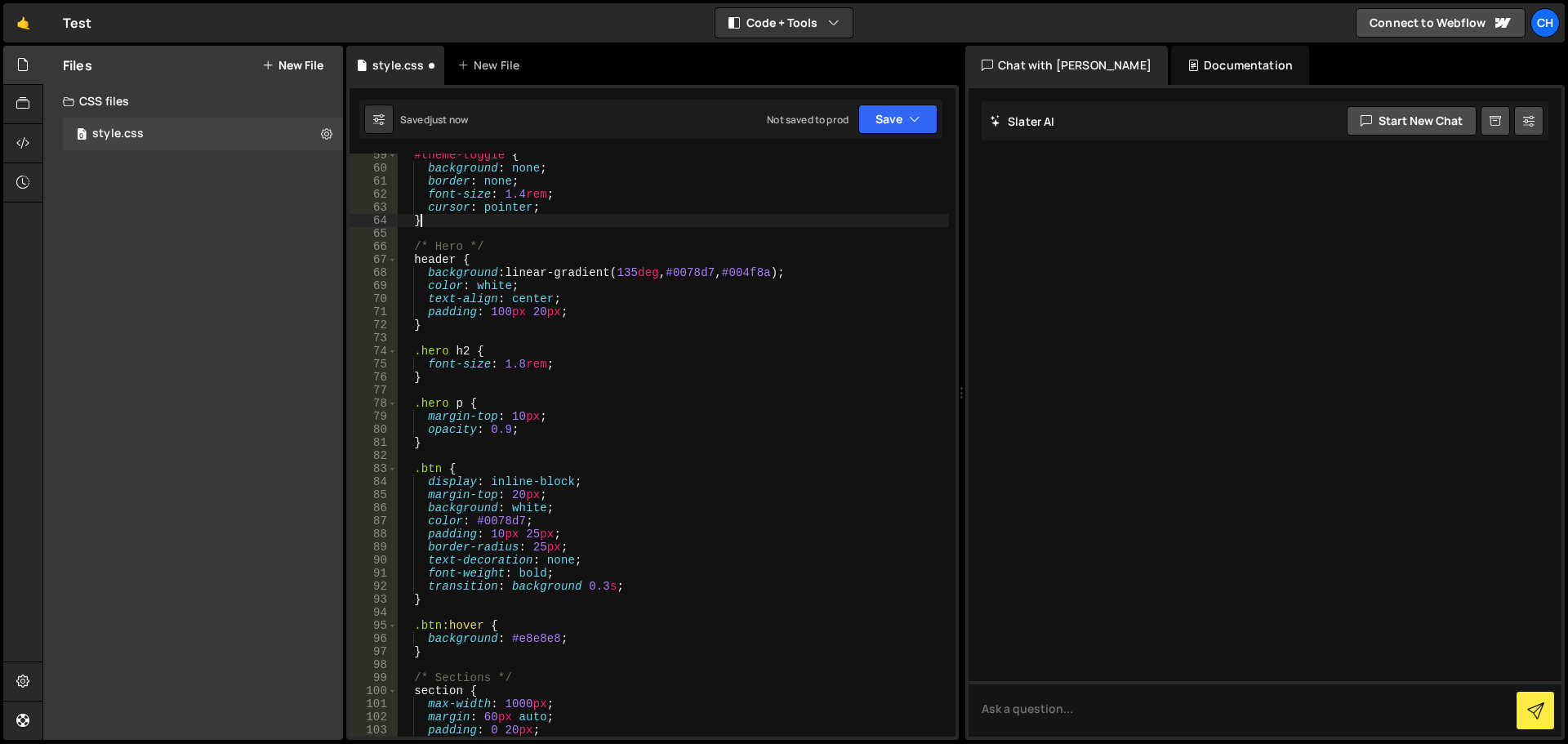
click at [716, 217] on div "#theme-toggle { background : none ; border : none ; font-size : 1.4 rem ; curso…" at bounding box center [673, 453] width 552 height 609
click at [864, 119] on button "Save" at bounding box center [898, 119] width 79 height 30
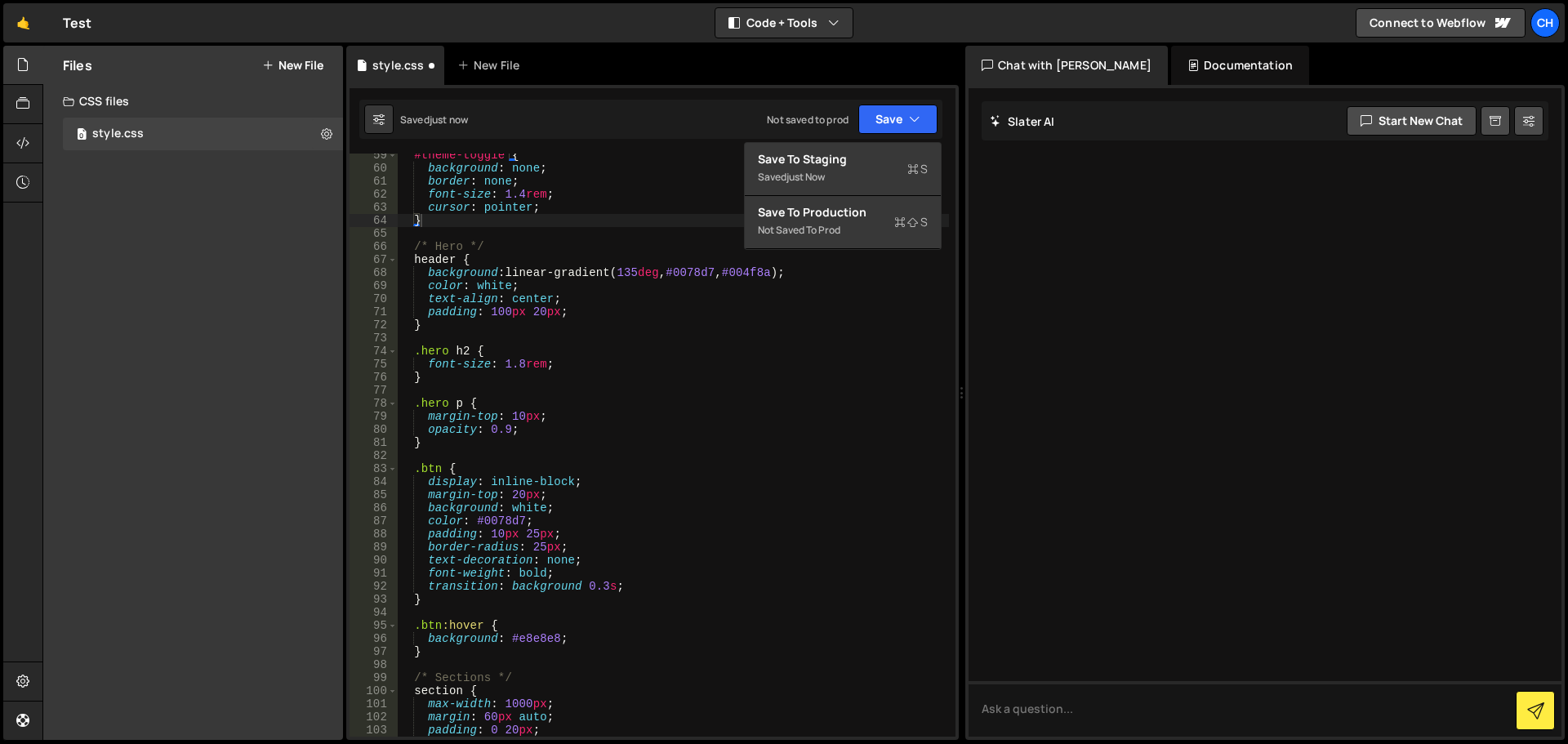
type textarea "color: white;"
click at [818, 286] on div "#theme-toggle { background : none ; border : none ; font-size : 1.4 rem ; curso…" at bounding box center [673, 453] width 552 height 609
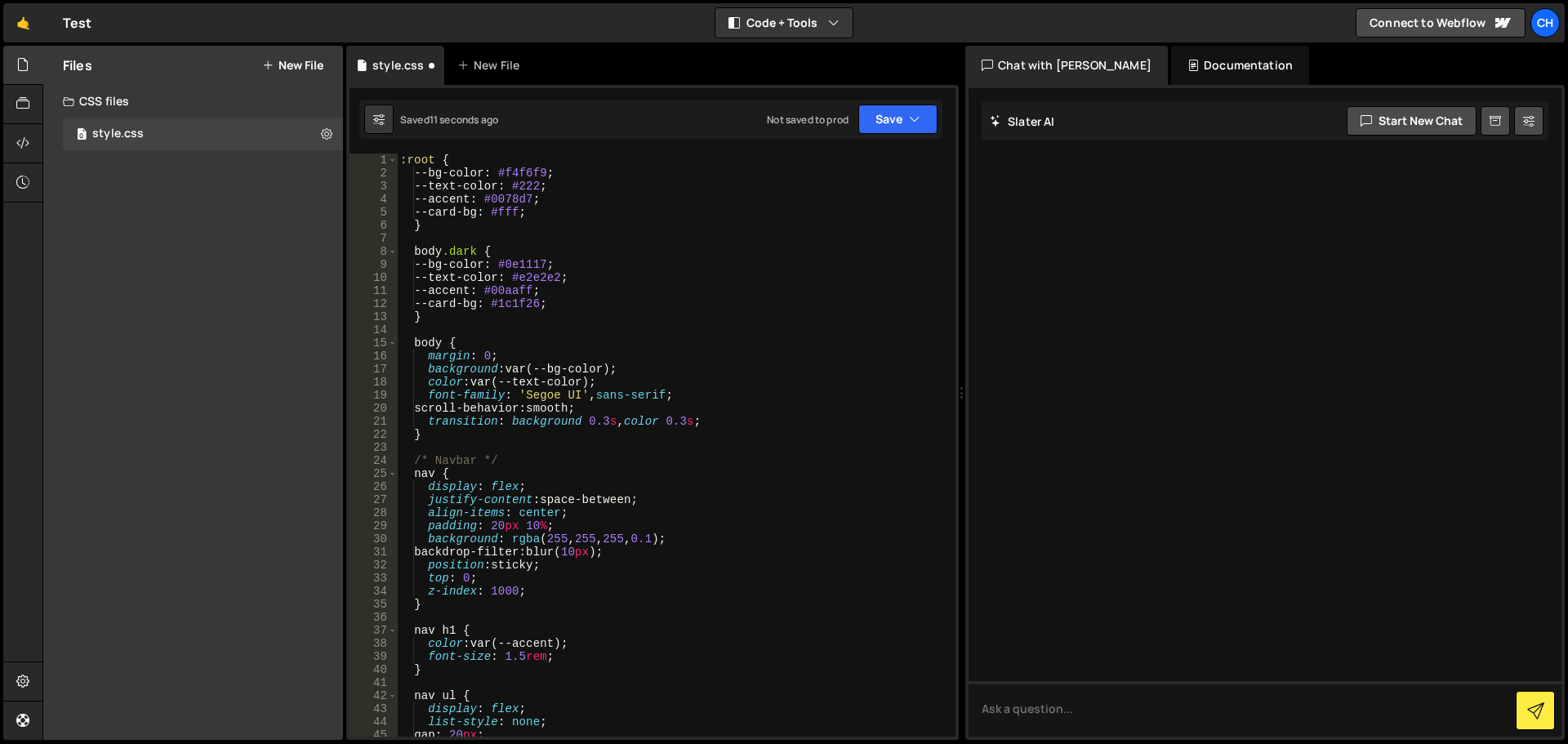
scroll to position [0, 0]
click at [11, 92] on div at bounding box center [23, 104] width 40 height 39
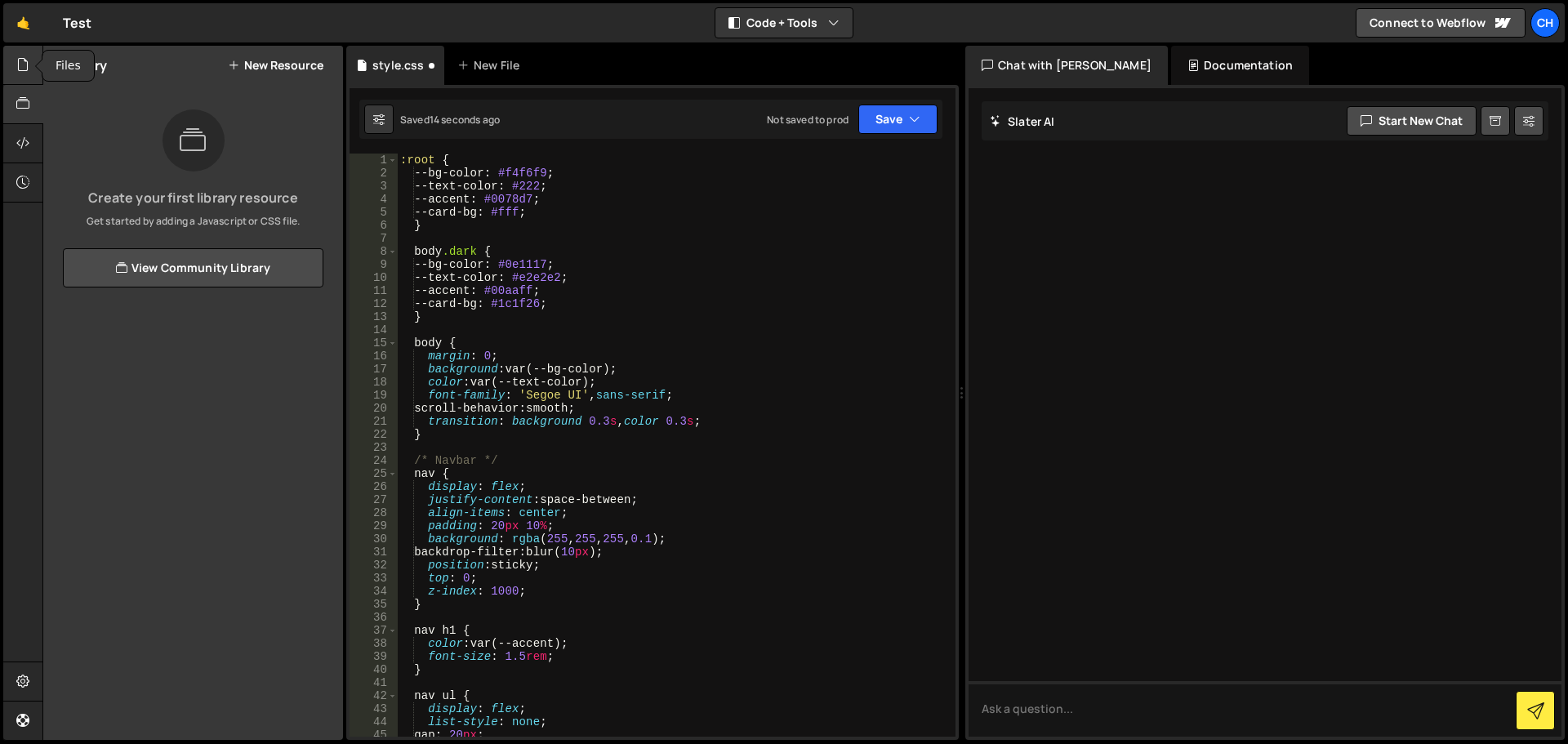
click at [22, 65] on icon at bounding box center [23, 64] width 13 height 18
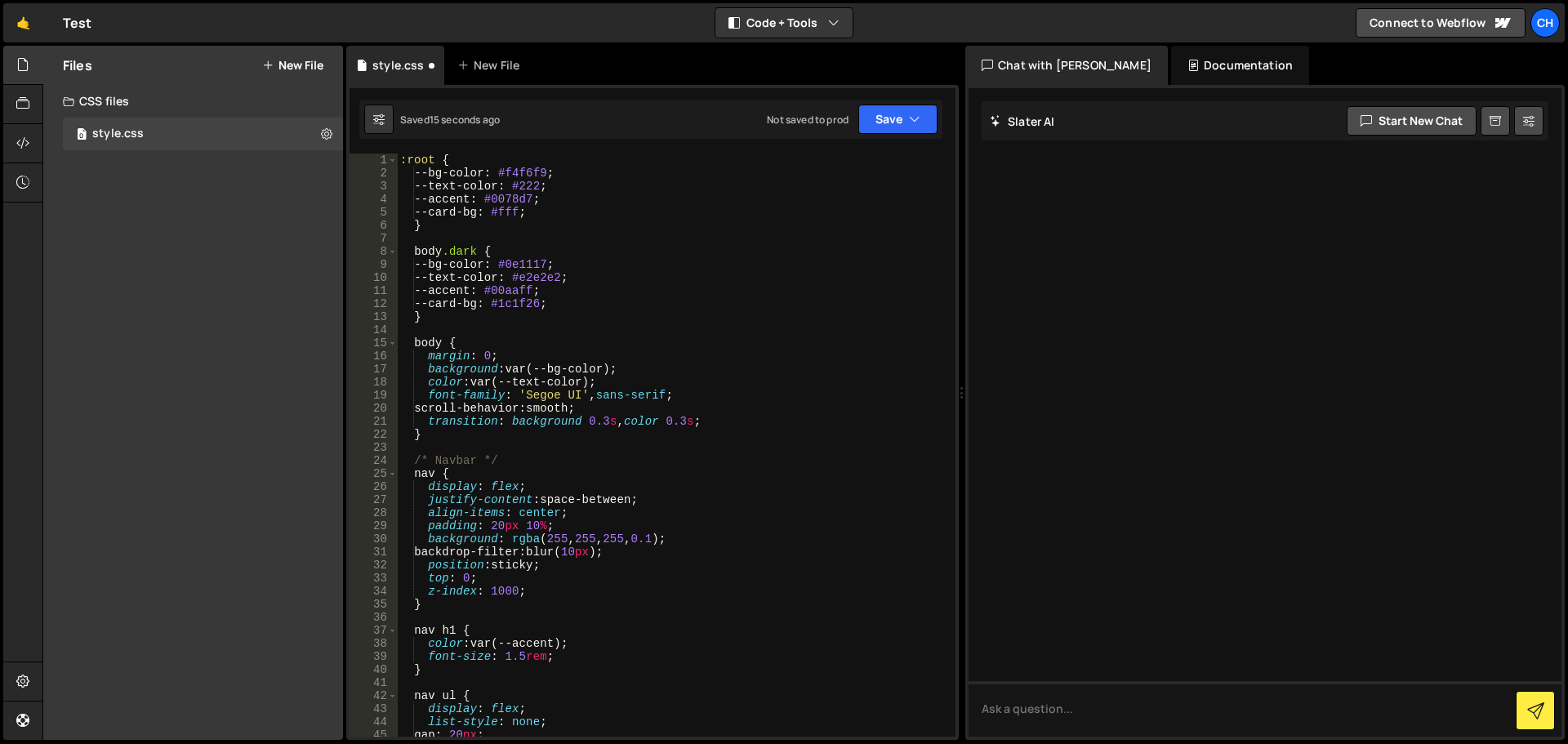
click at [125, 96] on div "CSS files" at bounding box center [193, 102] width 299 height 33
click at [299, 71] on button "New File" at bounding box center [293, 65] width 61 height 13
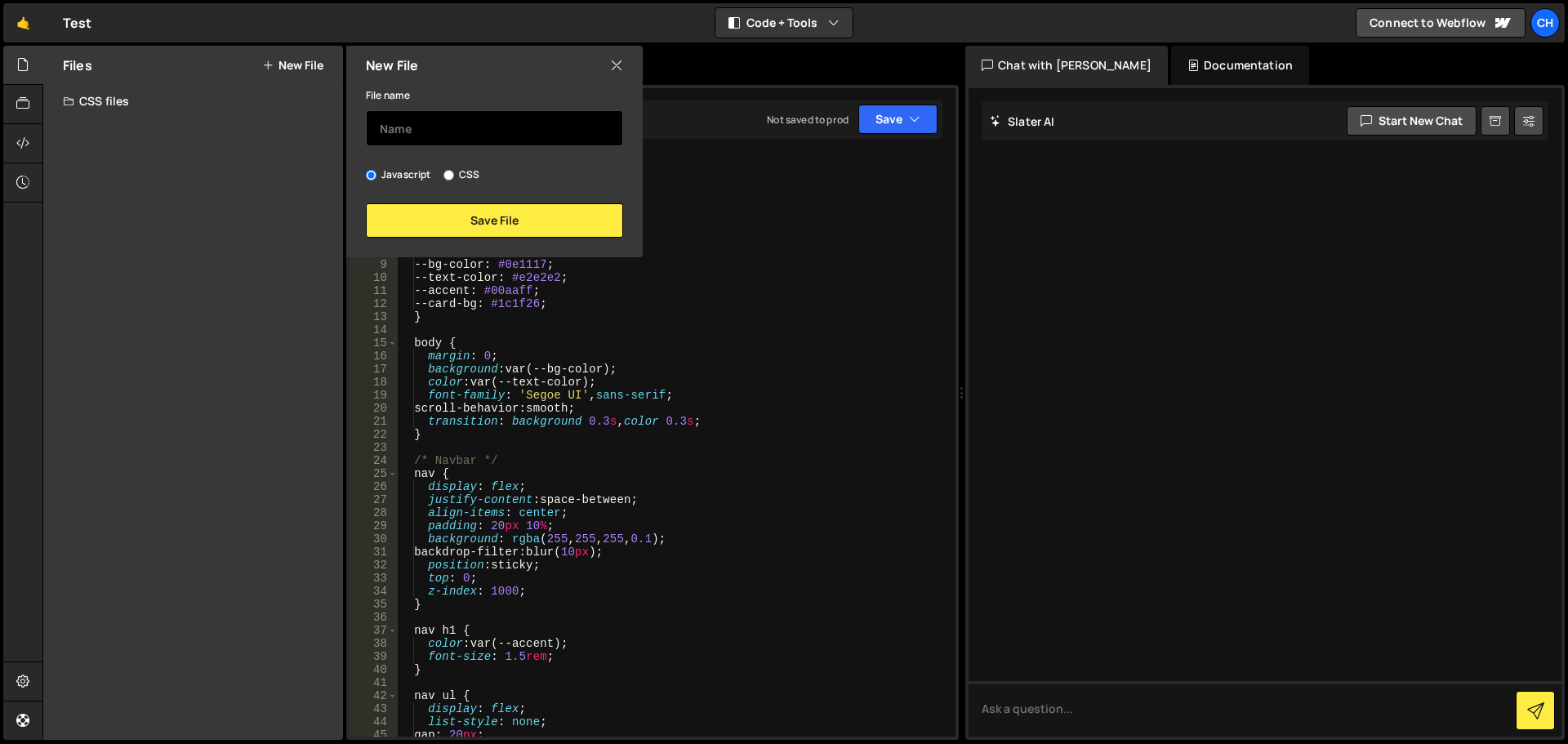
click at [415, 138] on input "text" at bounding box center [494, 127] width 257 height 36
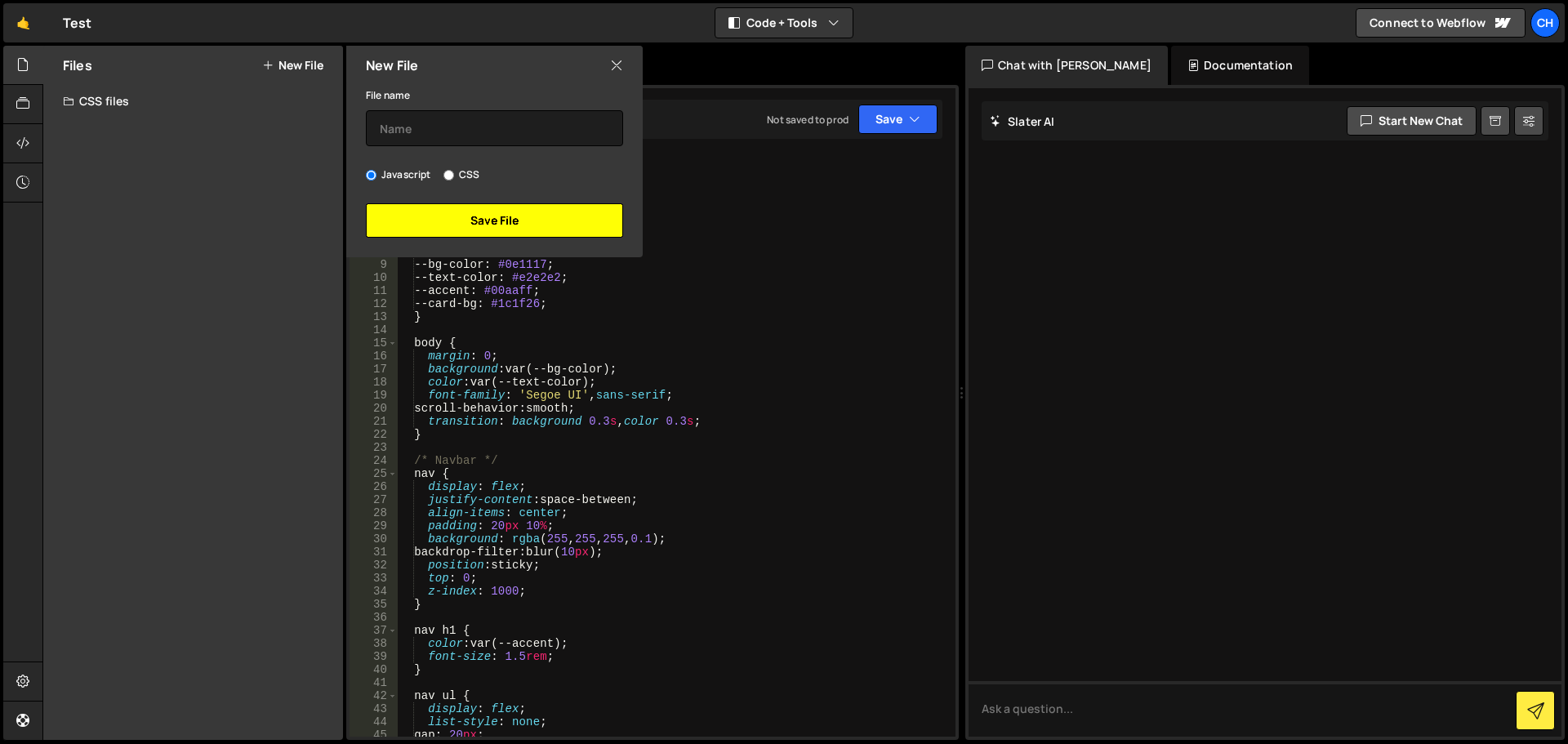
click at [482, 219] on button "Save File" at bounding box center [494, 220] width 257 height 34
click at [619, 59] on icon at bounding box center [617, 65] width 13 height 18
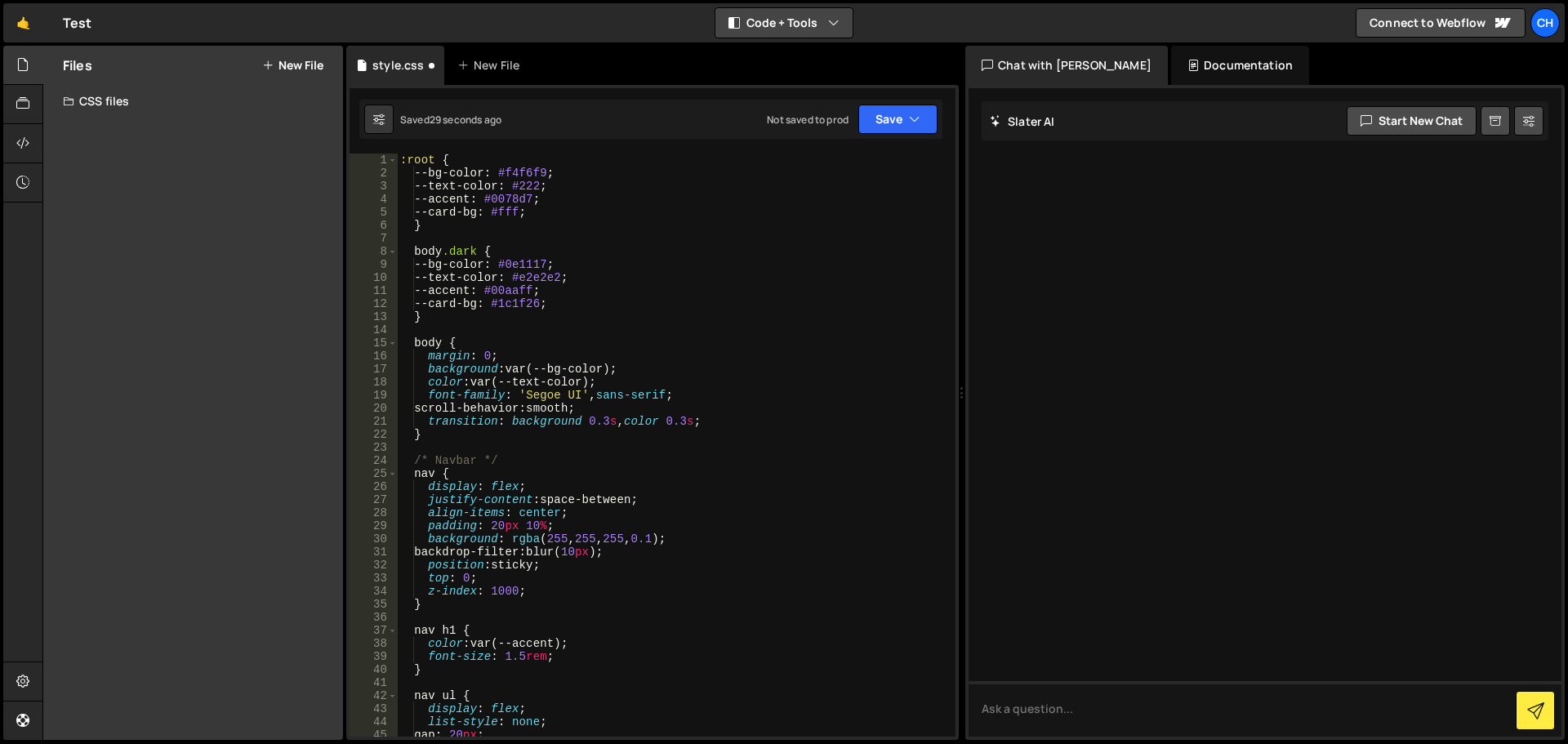
click at [748, 27] on button "Code + Tools" at bounding box center [784, 23] width 137 height 30
click at [543, 35] on div "🤙 Test ⚠️ Code is being edited in another browser Code + Tools Code Only Code +…" at bounding box center [784, 22] width 1561 height 39
click at [497, 69] on div "New File" at bounding box center [491, 65] width 69 height 17
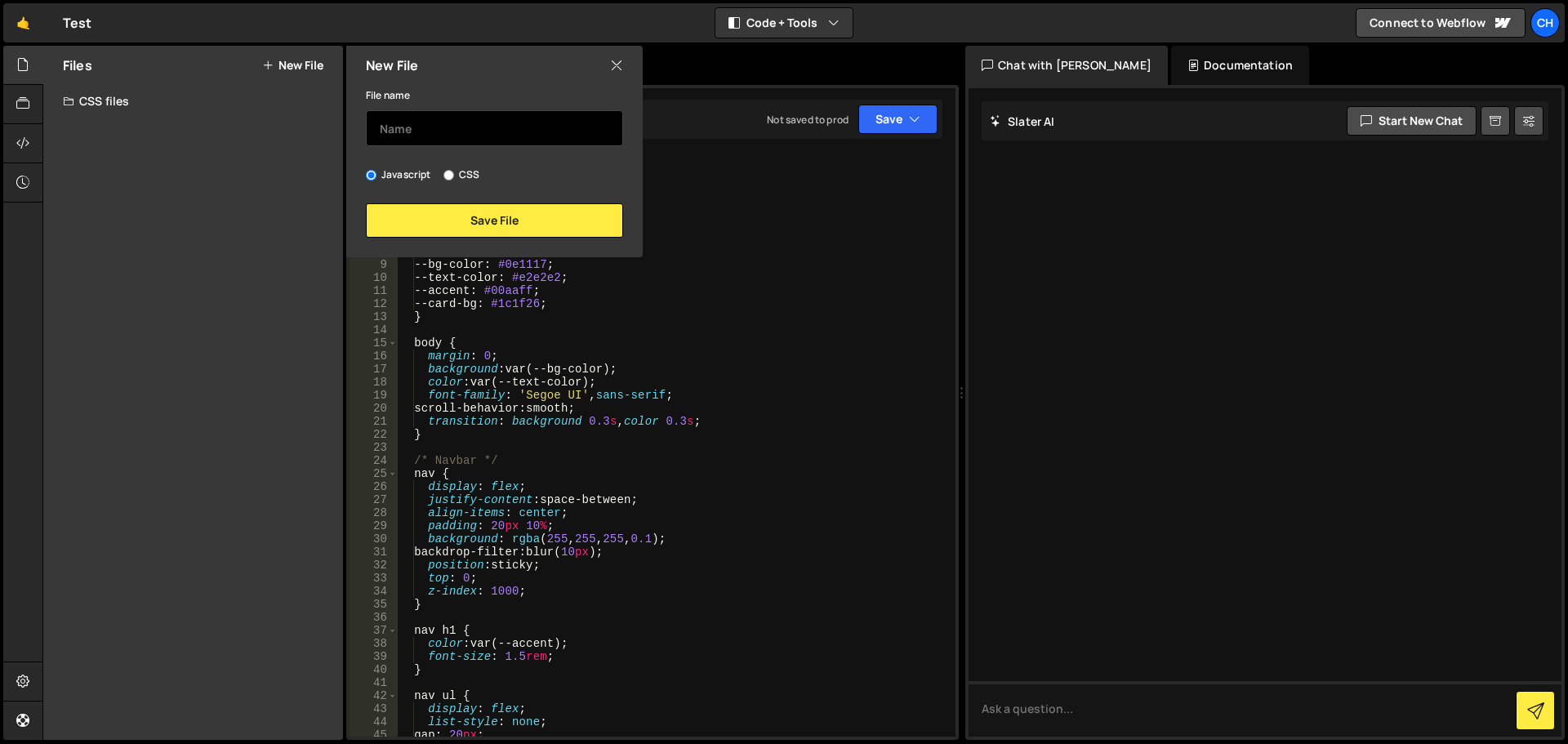
click at [488, 123] on input "text" at bounding box center [494, 127] width 257 height 36
click at [24, 141] on icon at bounding box center [23, 143] width 13 height 18
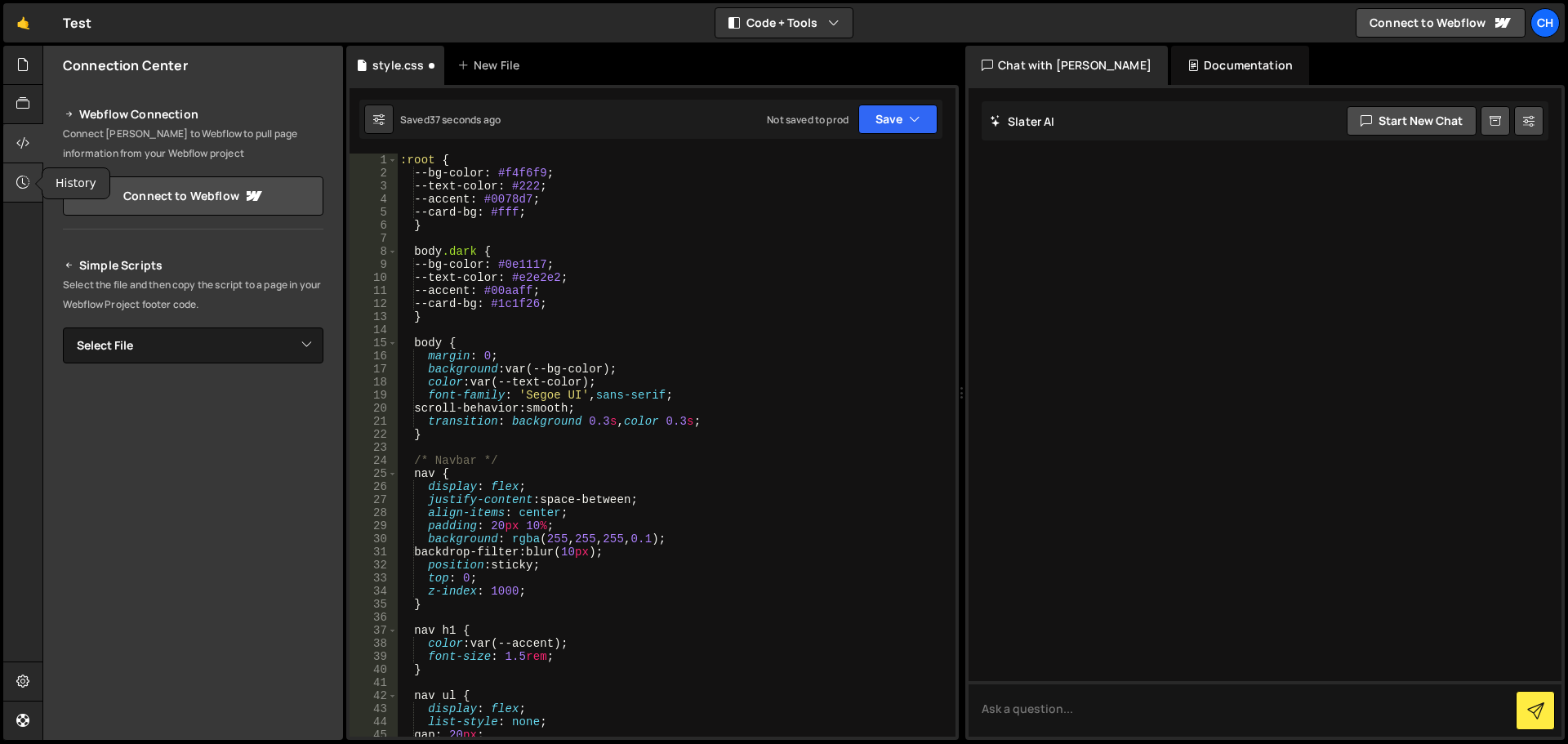
click at [27, 184] on icon at bounding box center [23, 182] width 13 height 18
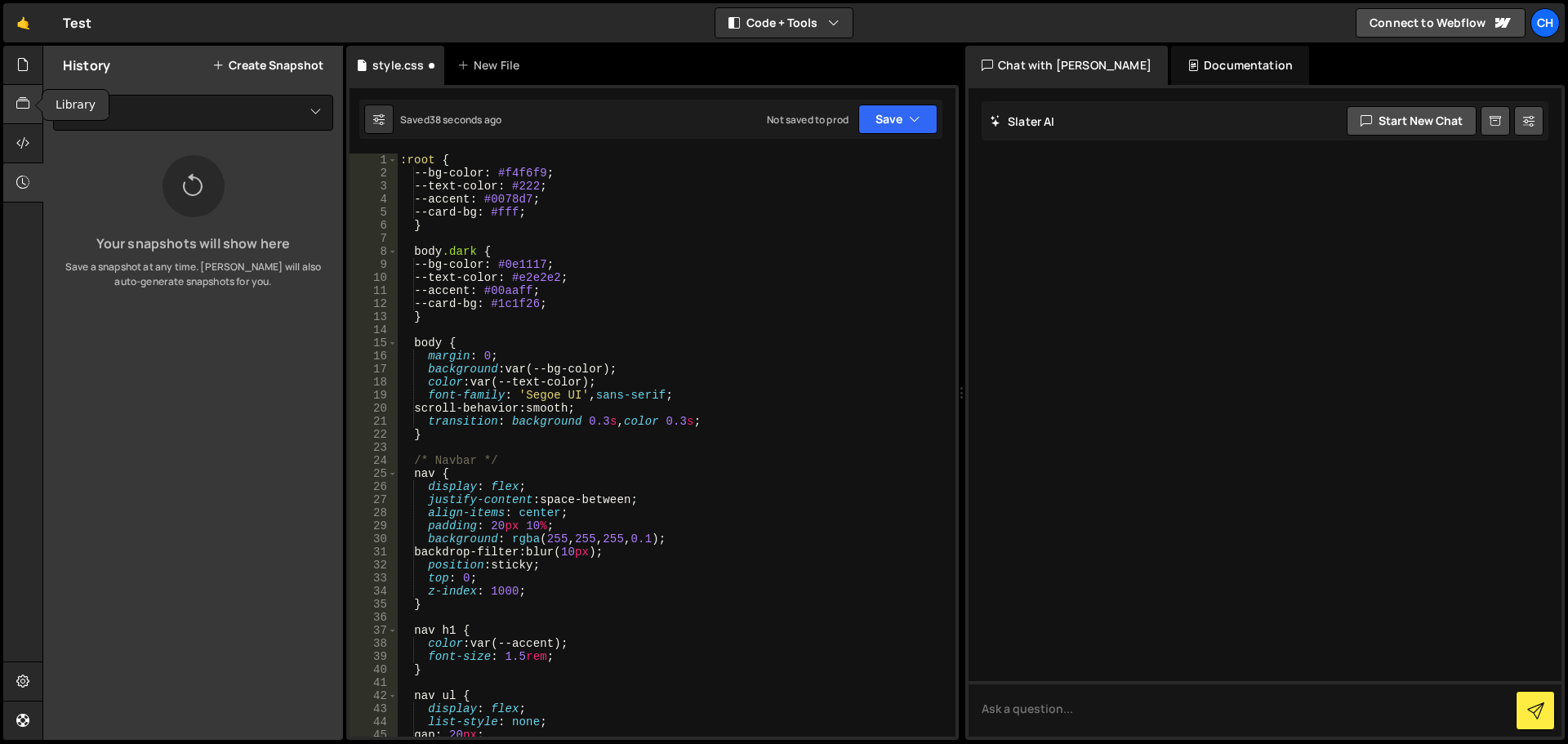
click at [22, 91] on div at bounding box center [23, 104] width 40 height 39
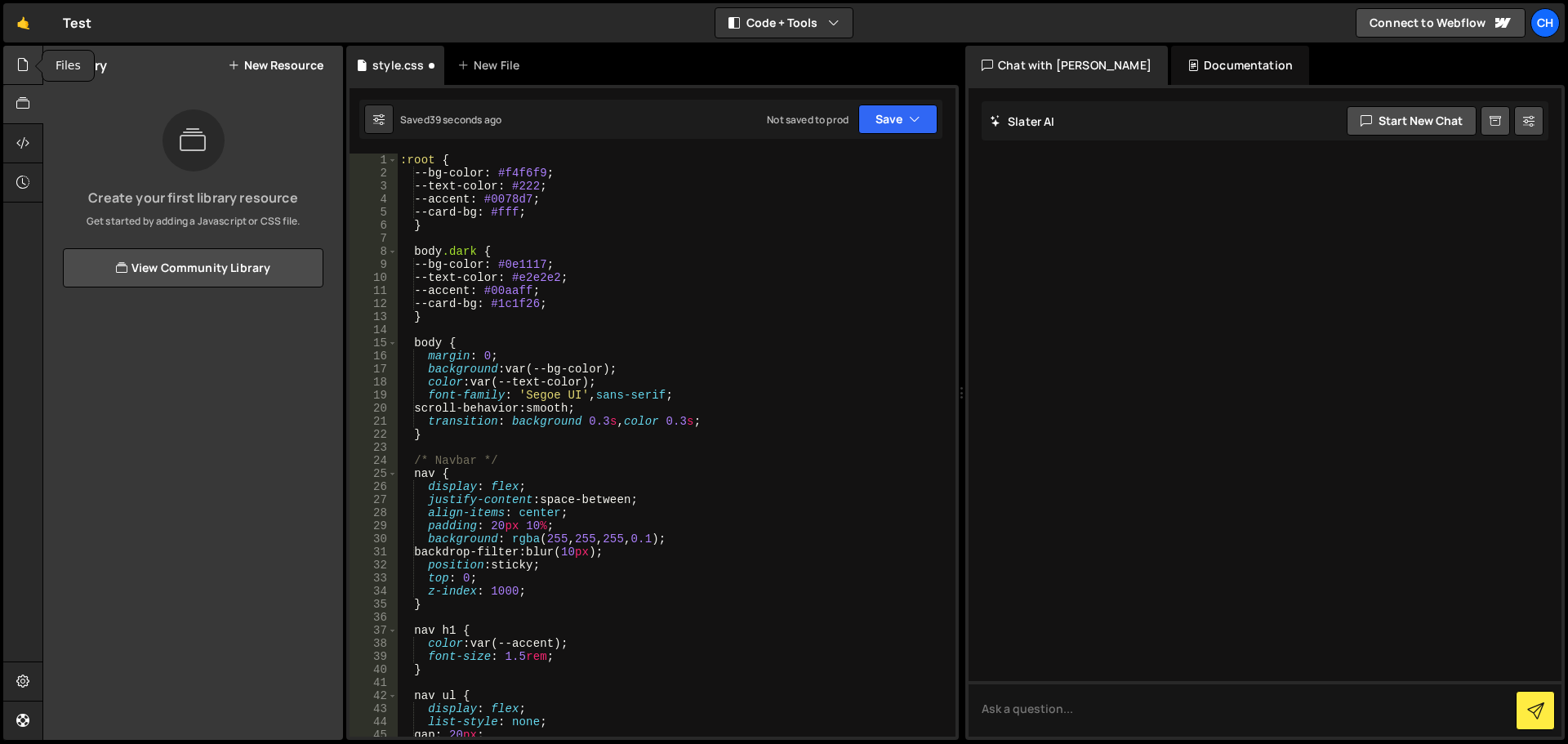
click at [22, 74] on icon at bounding box center [23, 64] width 13 height 18
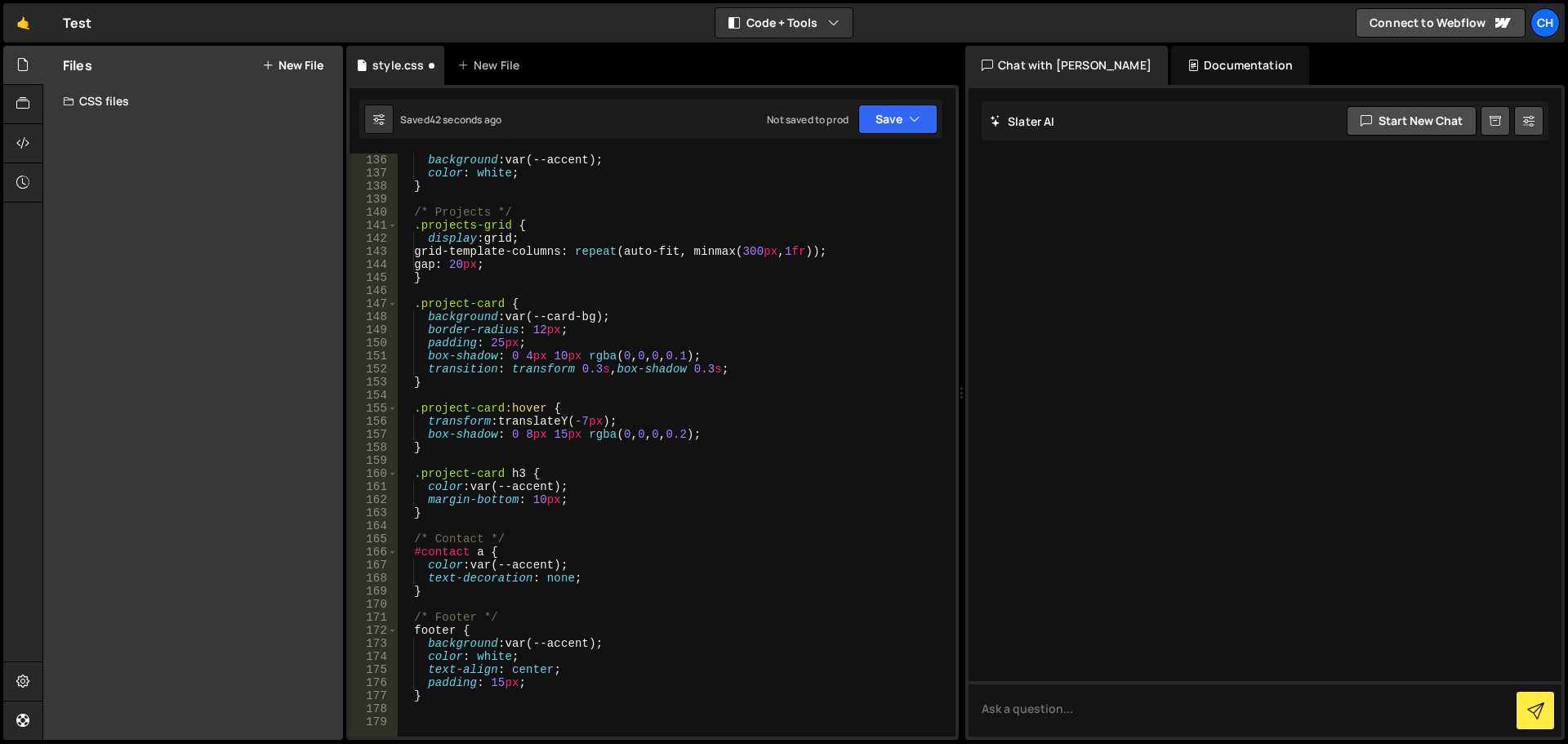
scroll to position [2008, 0]
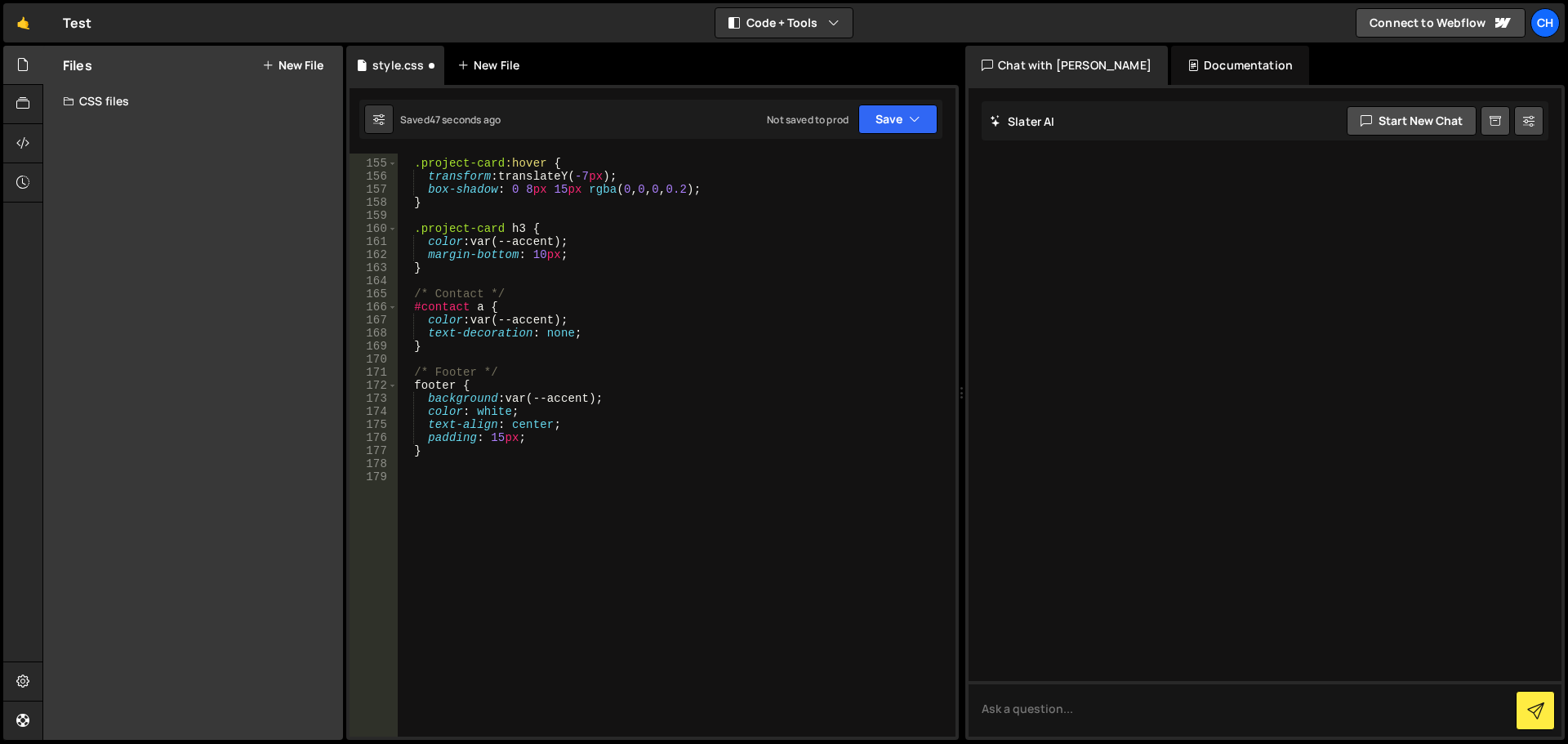
click at [495, 58] on div "New File" at bounding box center [491, 65] width 69 height 17
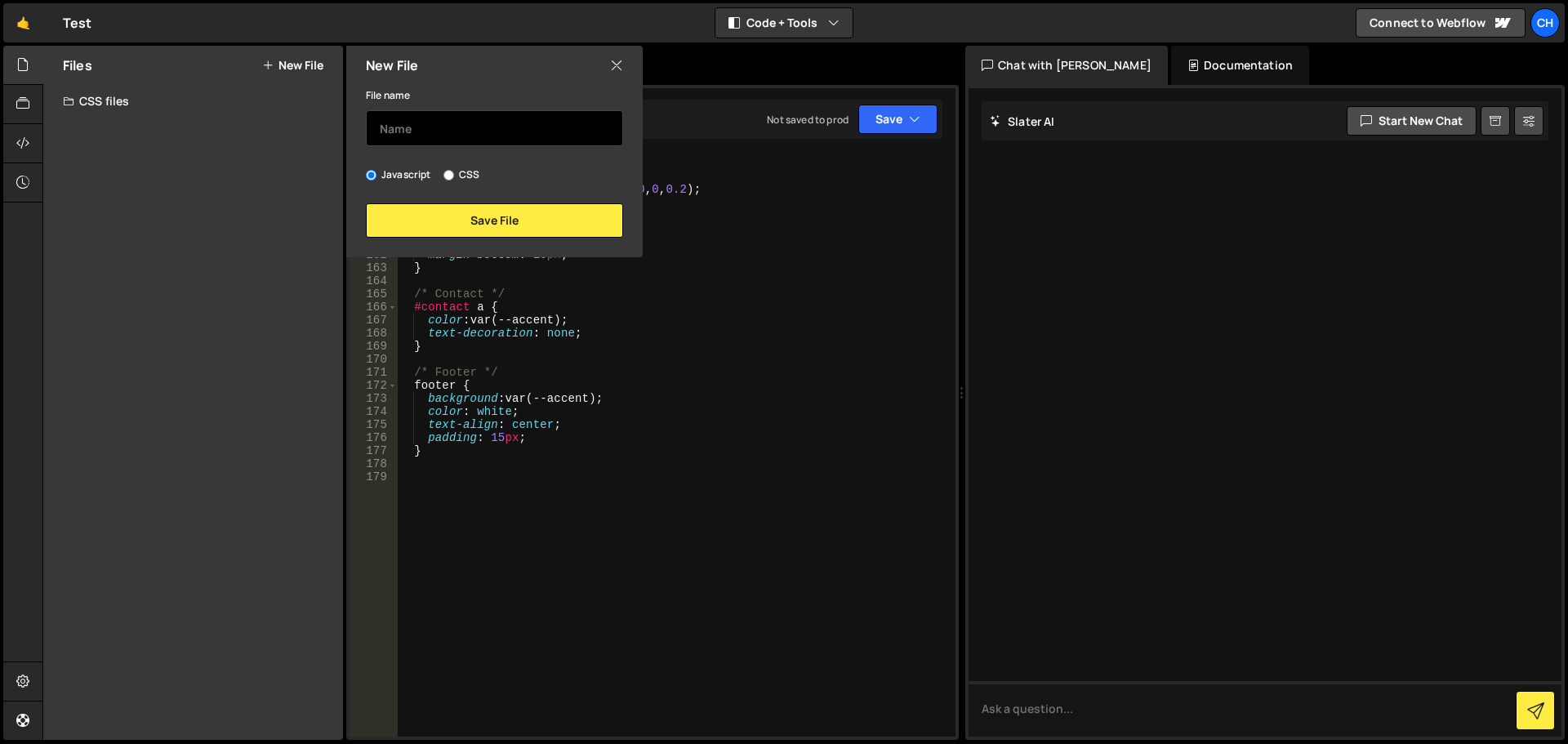
click at [461, 137] on input "text" at bounding box center [494, 127] width 257 height 36
type input "HTML.HTML"
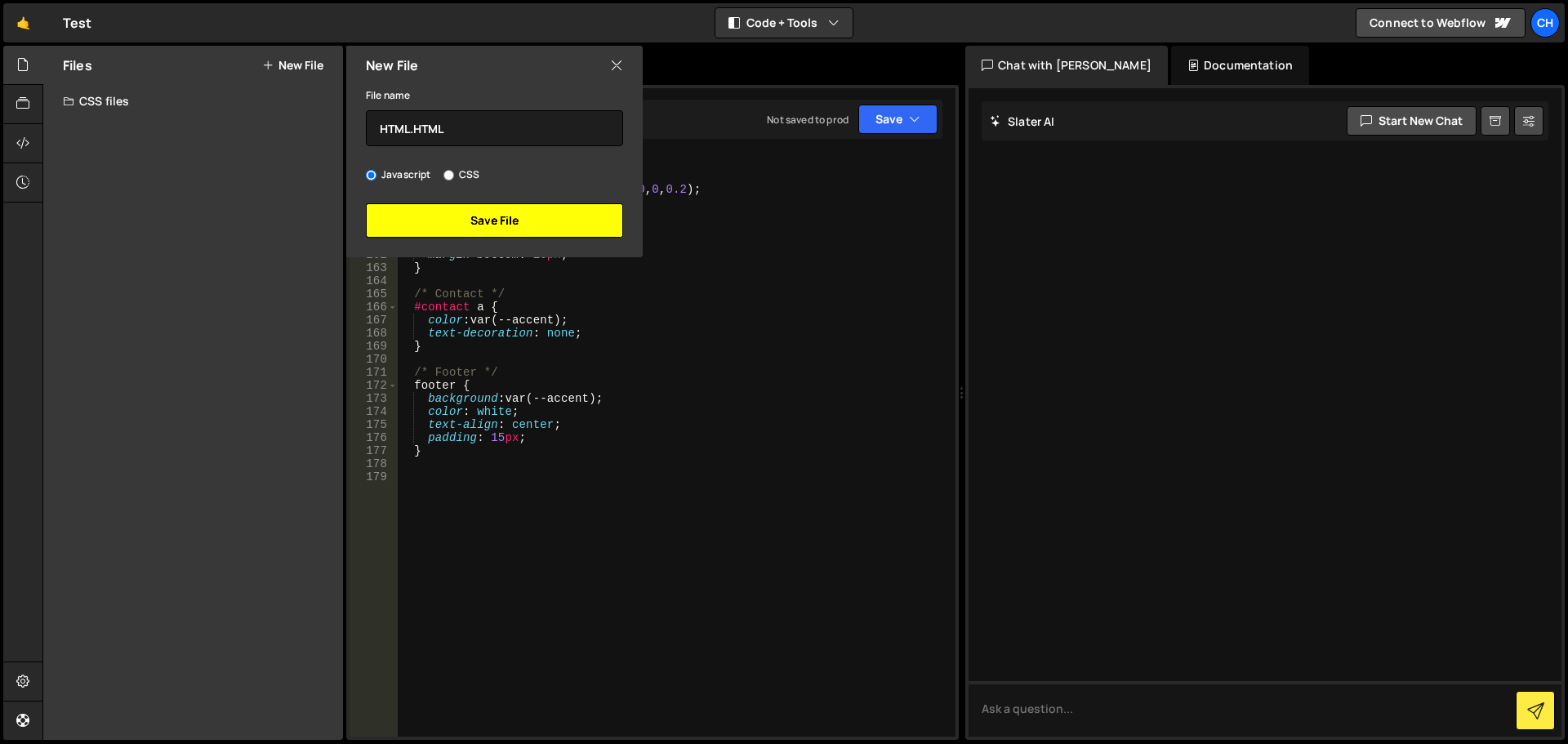
click at [490, 219] on button "Save File" at bounding box center [494, 220] width 257 height 34
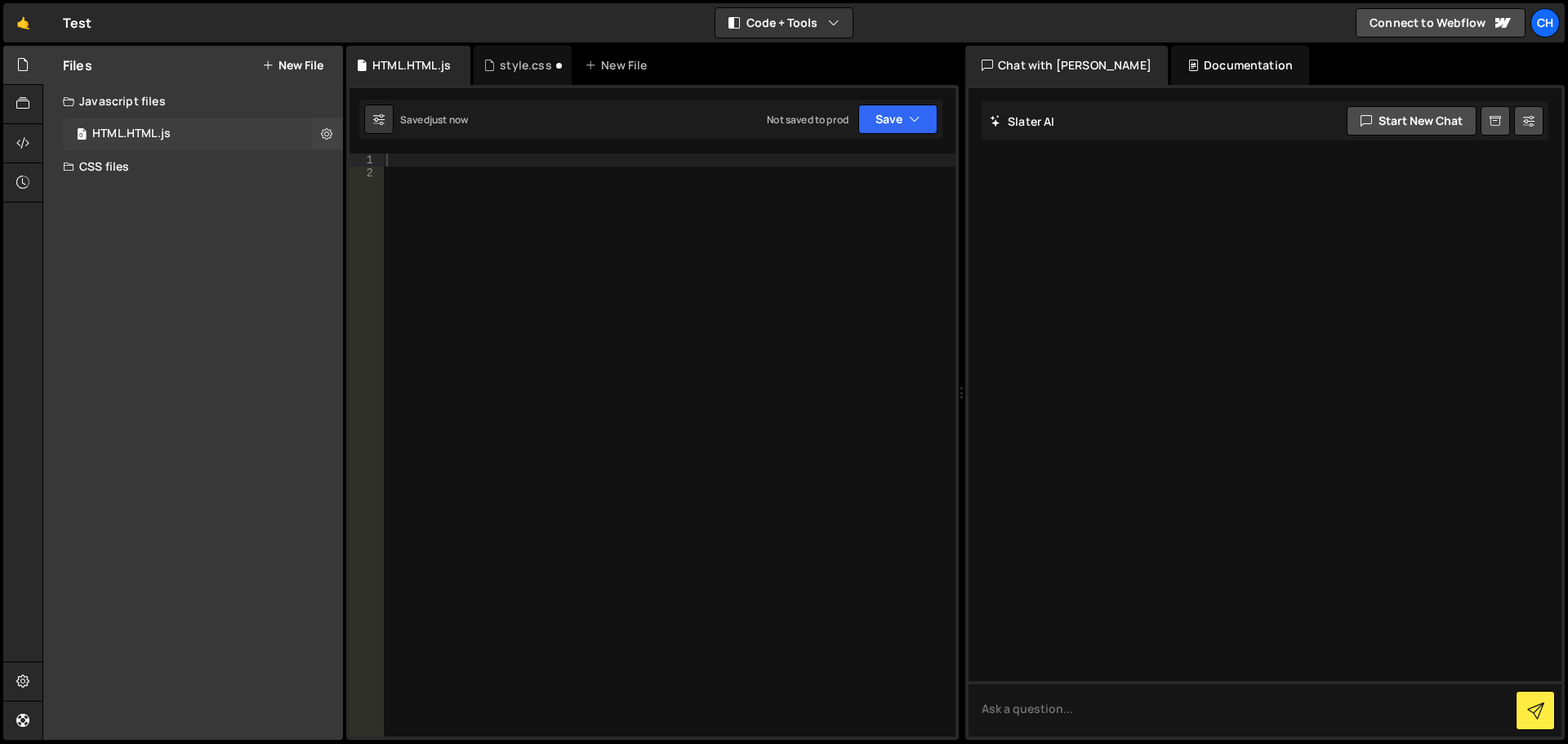
click at [145, 142] on div "0 HTML.HTML.js 0" at bounding box center [203, 134] width 280 height 33
drag, startPoint x: 145, startPoint y: 141, endPoint x: 99, endPoint y: 308, distance: 173.2
click at [99, 308] on div "Files New File Create your first file Get started by starting a Javascript or C…" at bounding box center [193, 392] width 299 height 694
click at [327, 137] on icon at bounding box center [327, 133] width 12 height 16
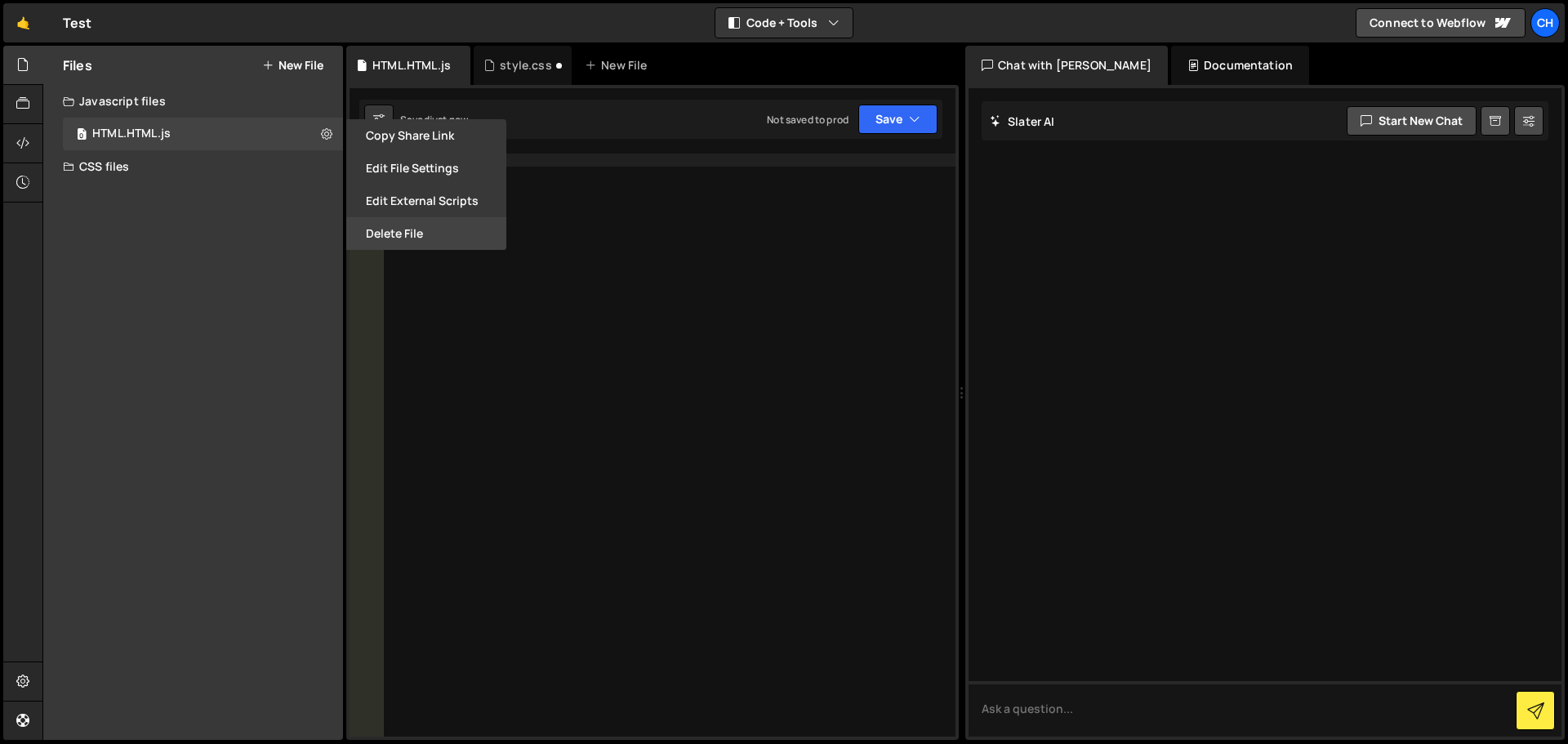
click at [396, 222] on button "Delete File" at bounding box center [427, 234] width 160 height 33
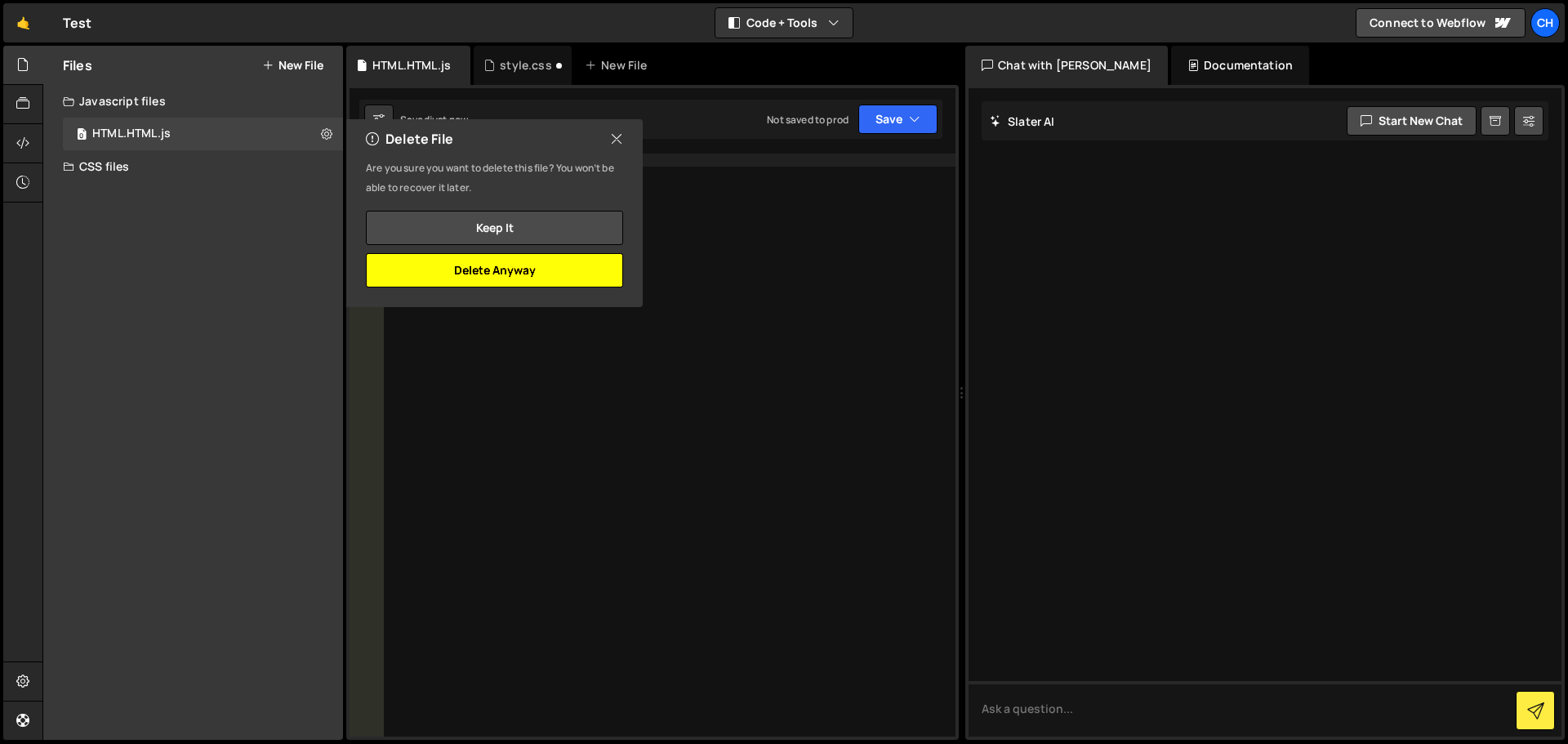
click at [426, 268] on button "Delete Anyway" at bounding box center [494, 269] width 257 height 34
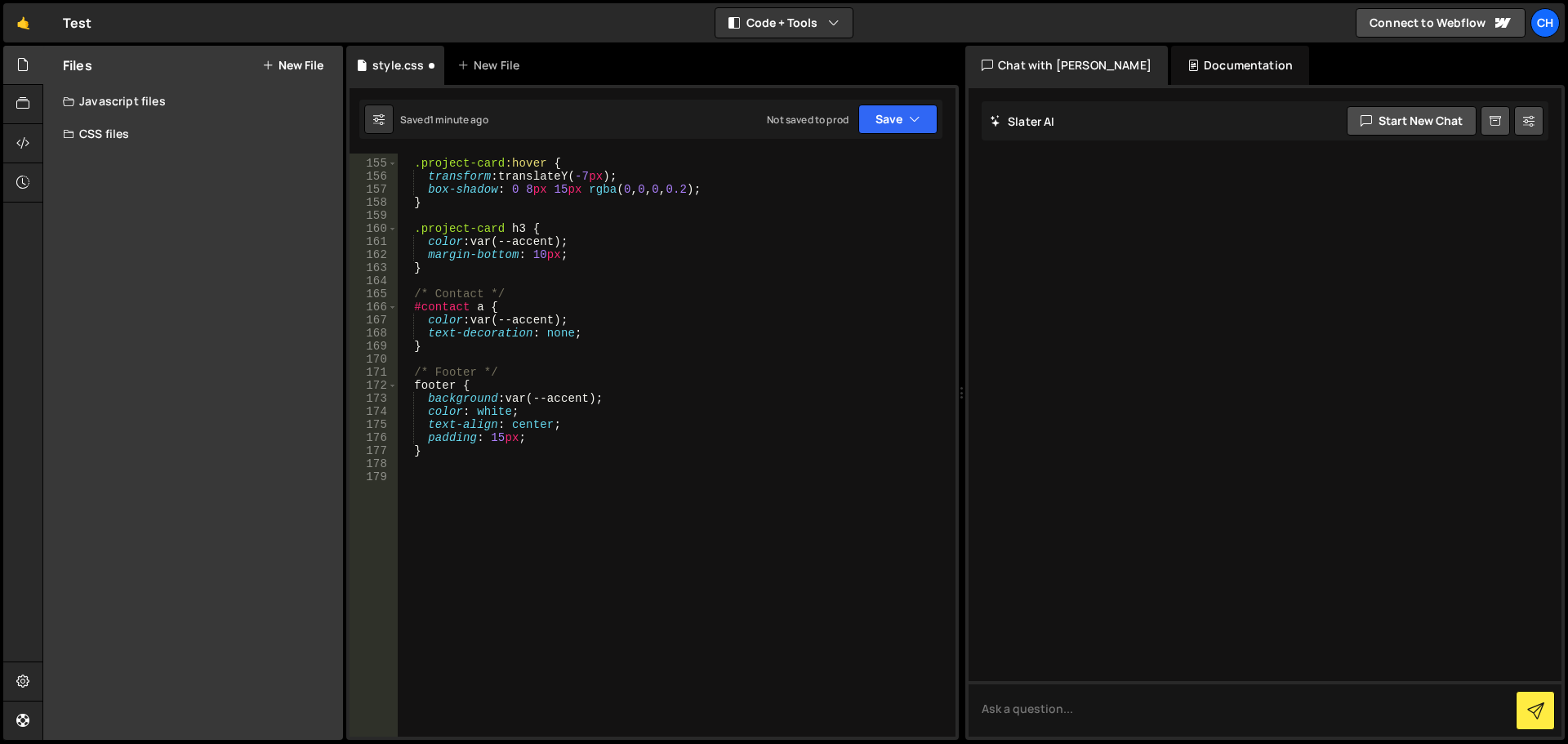
click at [256, 136] on div "CSS files" at bounding box center [193, 134] width 299 height 33
click at [323, 164] on icon at bounding box center [327, 166] width 12 height 16
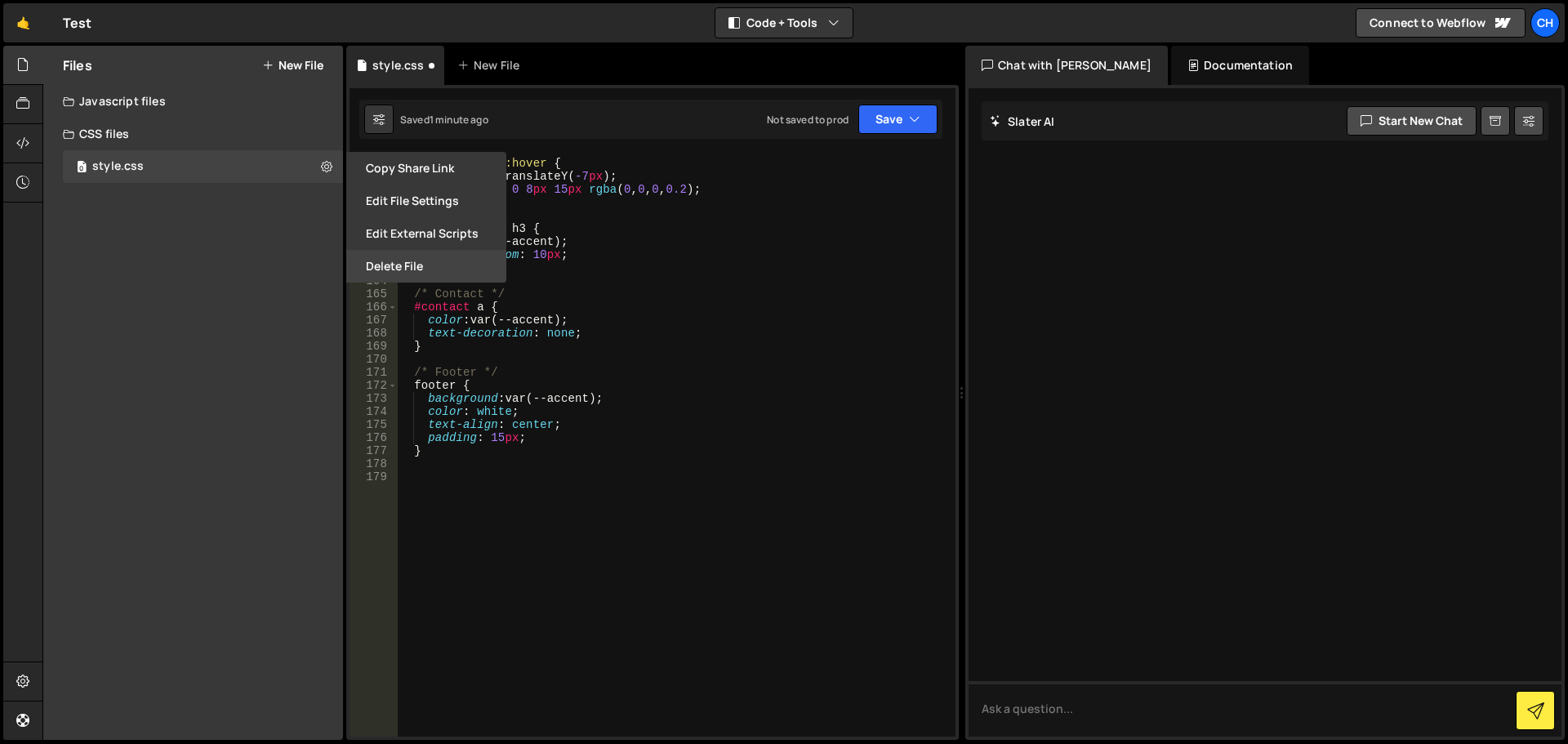
click at [381, 269] on button "Delete File" at bounding box center [427, 266] width 160 height 33
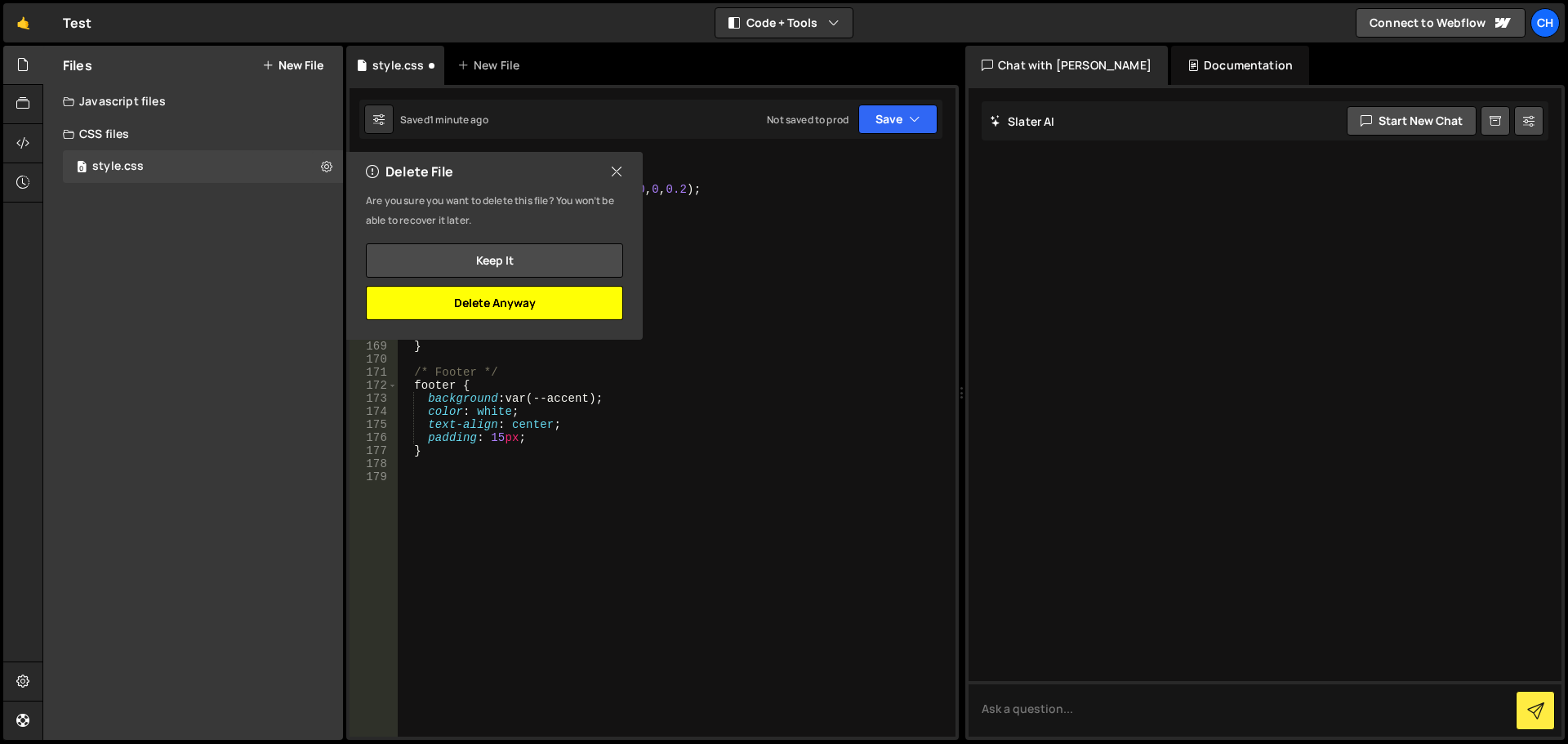
click at [533, 304] on button "Delete Anyway" at bounding box center [494, 303] width 257 height 34
